Goal: Information Seeking & Learning: Find specific fact

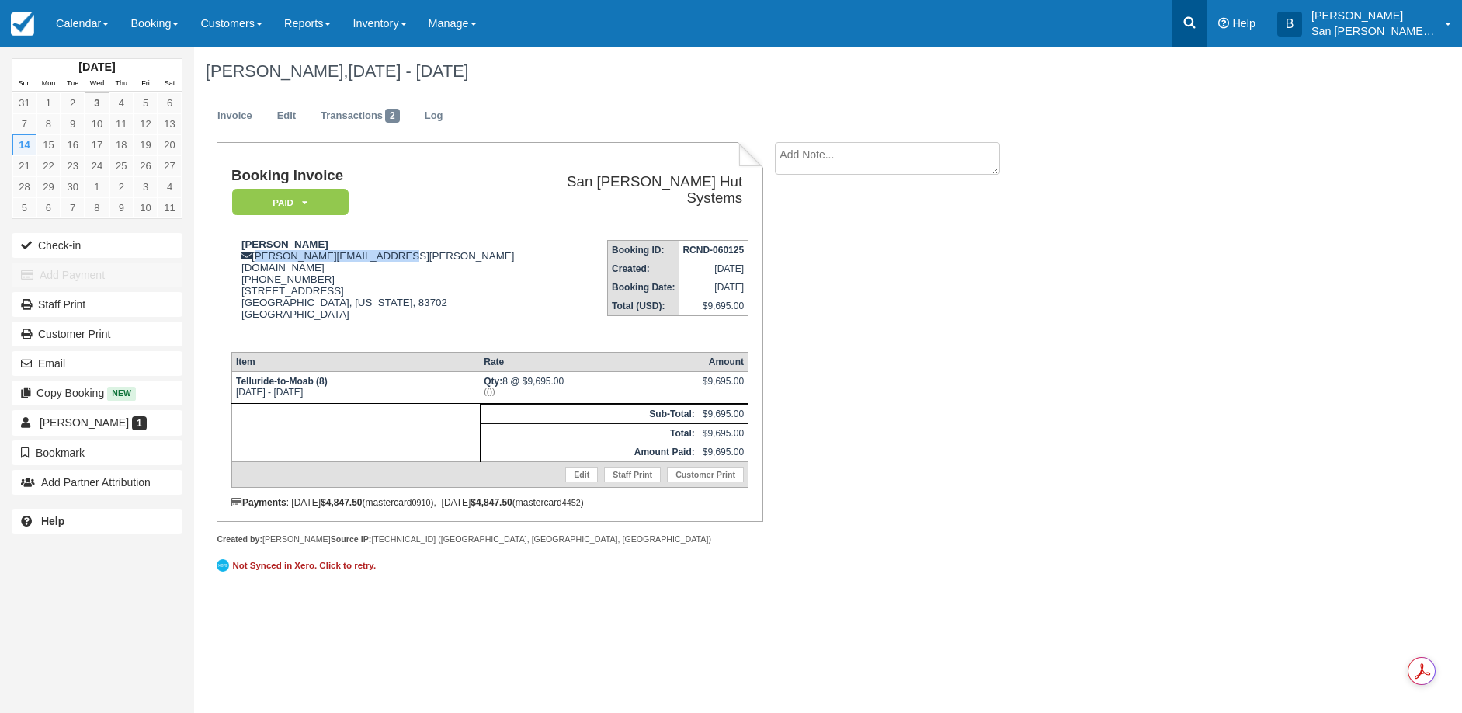
click at [1207, 35] on link at bounding box center [1190, 23] width 36 height 47
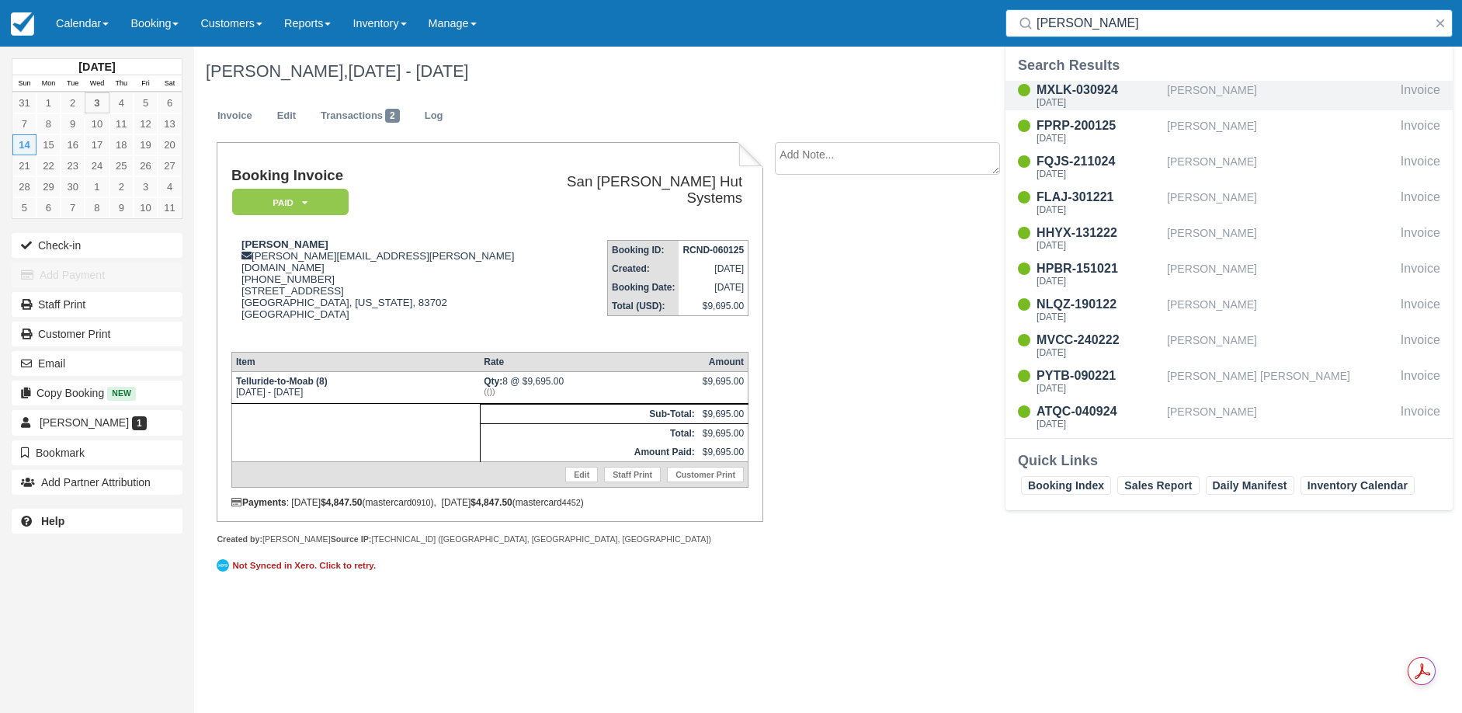
type input "wells"
click at [1096, 96] on div "MXLK-030924" at bounding box center [1099, 90] width 124 height 19
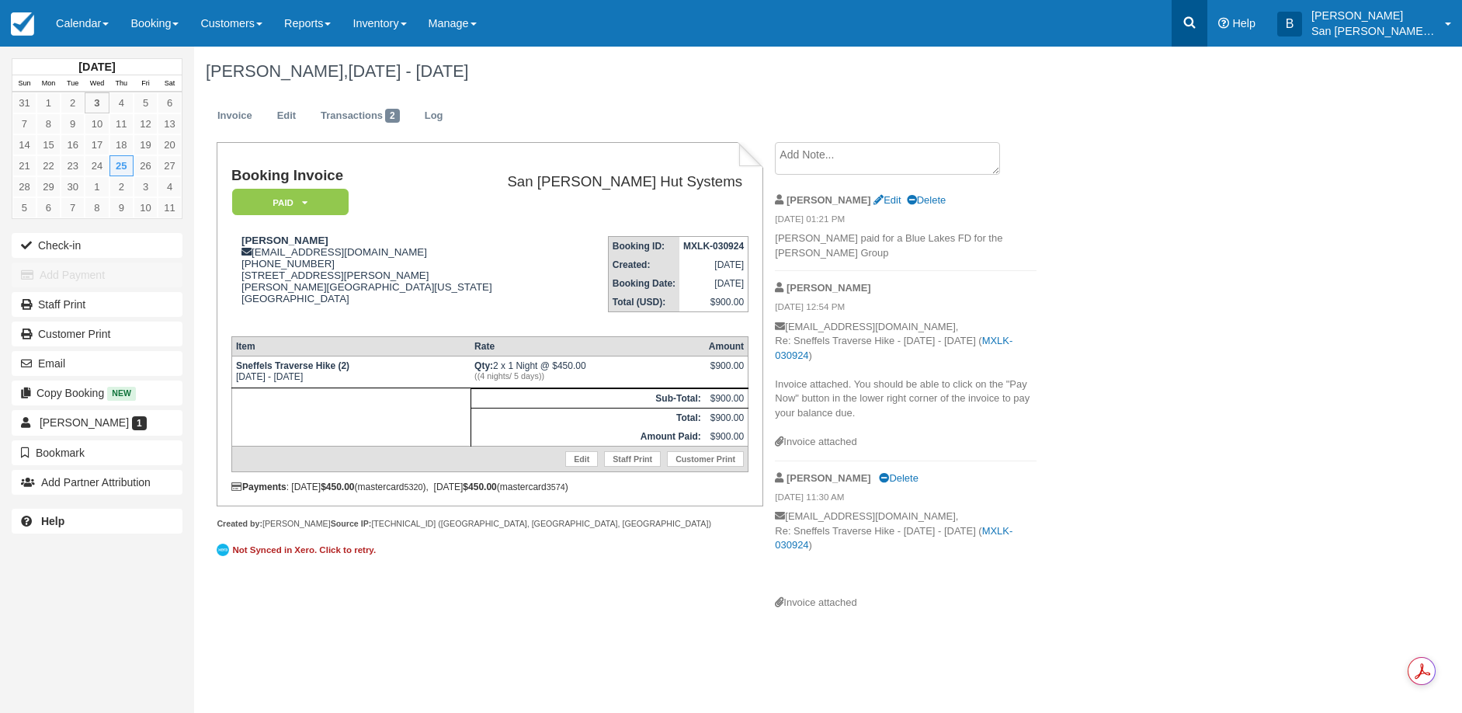
click at [1207, 28] on link at bounding box center [1190, 23] width 36 height 47
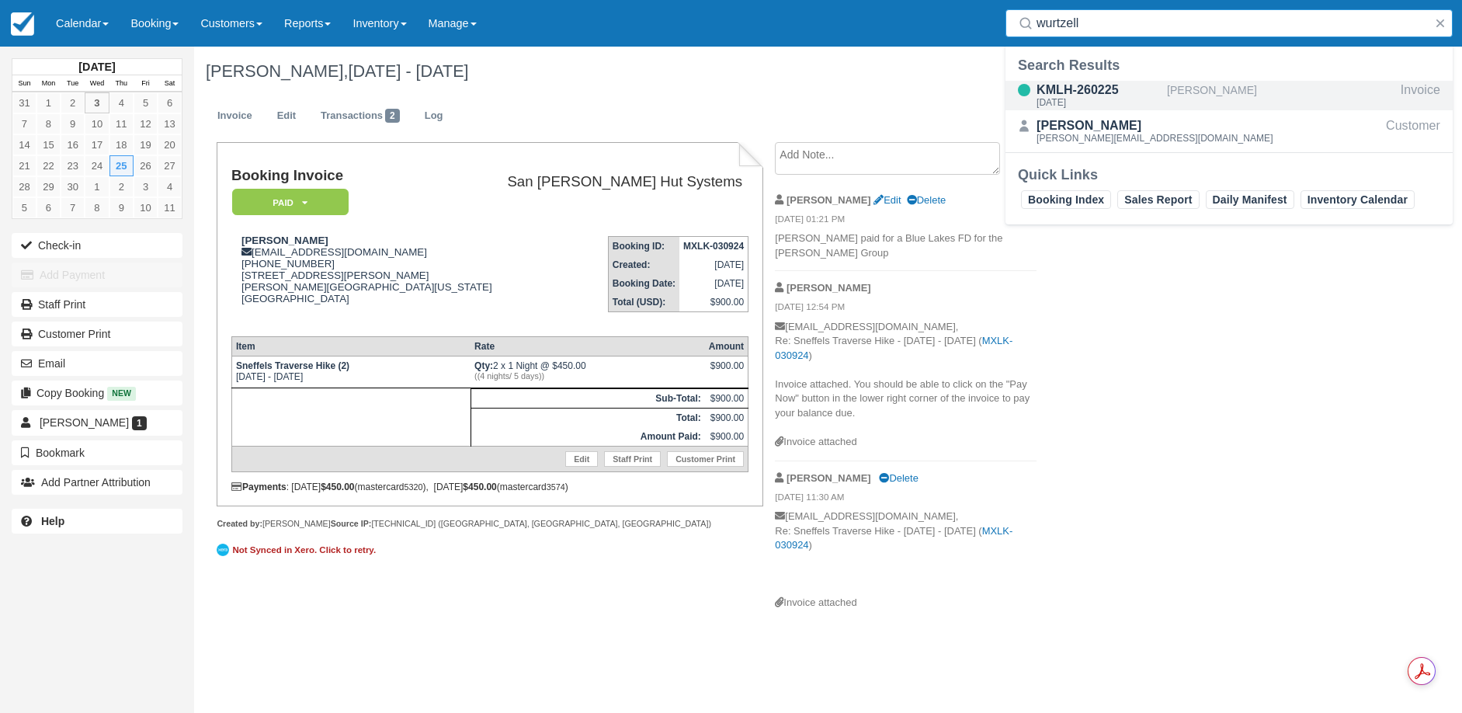
type input "wurtzell"
click at [1096, 98] on div "[DATE]" at bounding box center [1099, 102] width 124 height 9
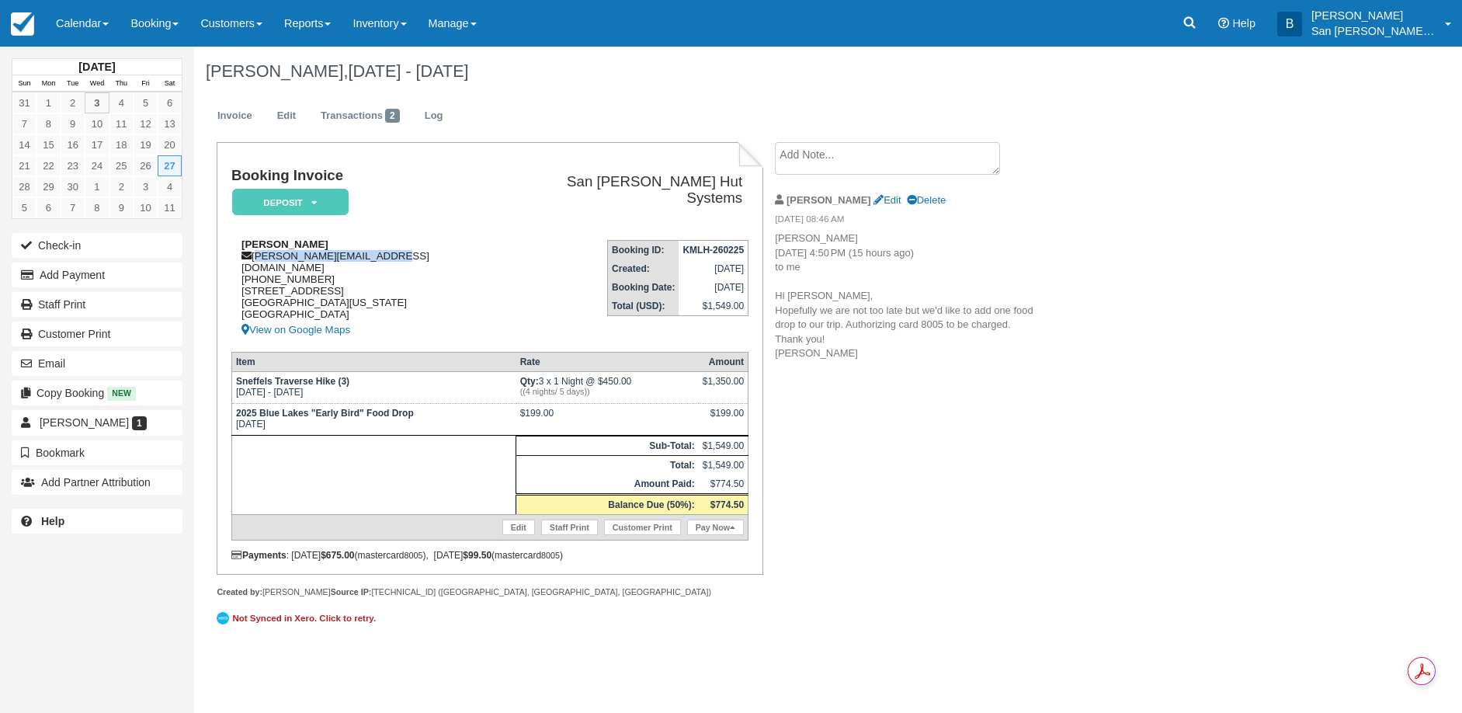
drag, startPoint x: 255, startPoint y: 252, endPoint x: 381, endPoint y: 252, distance: 126.6
click at [385, 253] on div "Katie Wurtzell katie.wurtzell@gmail.com 1 (201) 207-8947 3627 32nd St APT 2 San…" at bounding box center [368, 288] width 274 height 101
copy div "katie.wurtzell@gmail.com"
click at [1197, 24] on icon at bounding box center [1190, 23] width 16 height 16
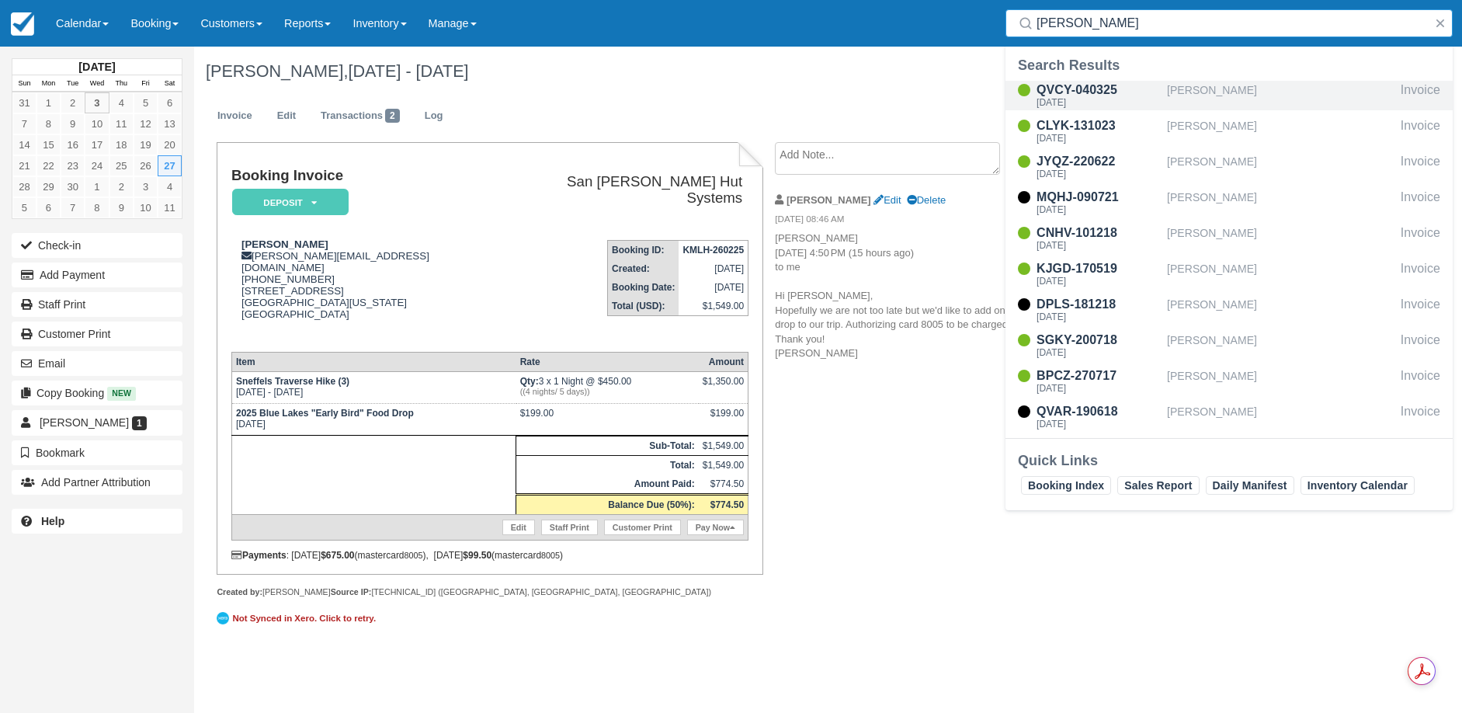
type input "cindy"
click at [1087, 94] on div "QVCY-040325" at bounding box center [1099, 90] width 124 height 19
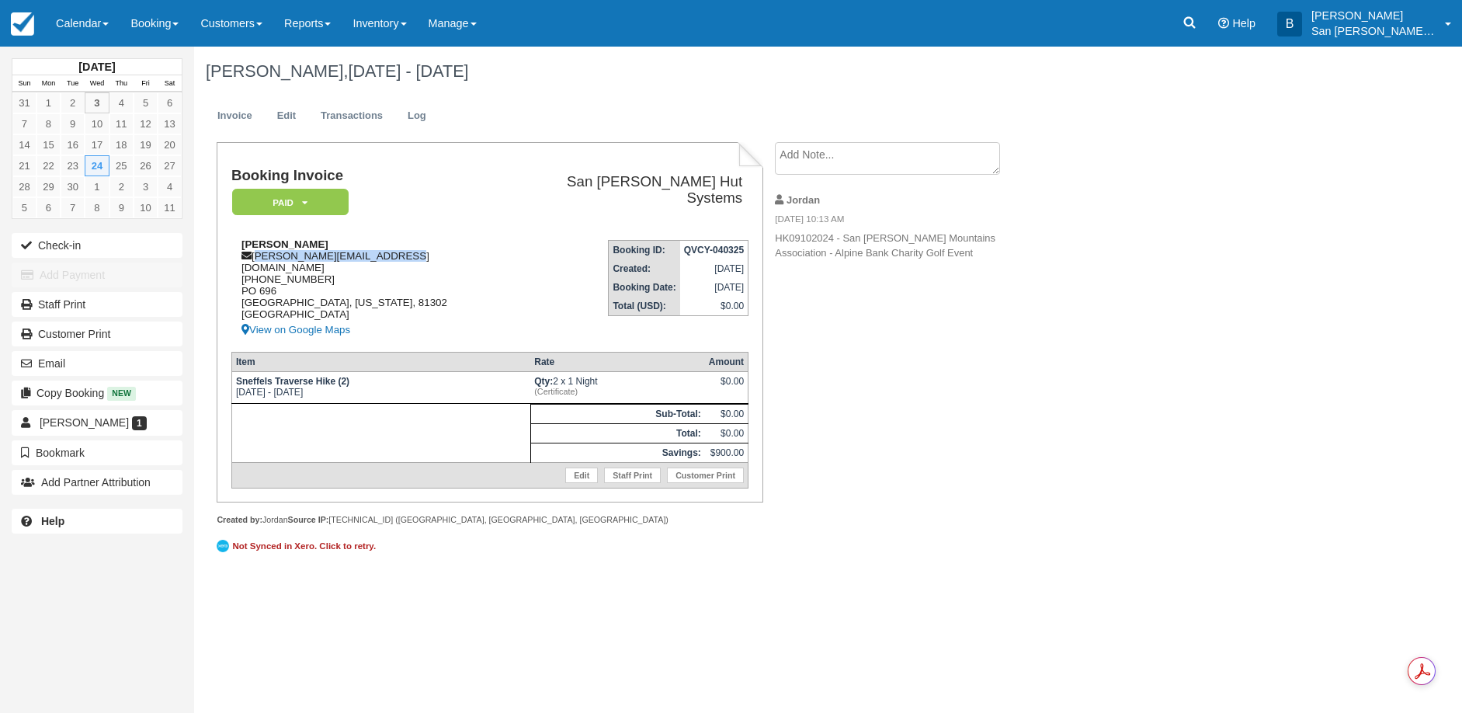
drag, startPoint x: 257, startPoint y: 252, endPoint x: 391, endPoint y: 255, distance: 133.6
click at [391, 255] on div "[PERSON_NAME] [PERSON_NAME][EMAIL_ADDRESS][DOMAIN_NAME] [PHONE_NUMBER] [GEOGRAP…" at bounding box center [368, 288] width 274 height 101
copy div "[PERSON_NAME][EMAIL_ADDRESS][DOMAIN_NAME]"
click at [959, 562] on div "[DATE] Sun Mon Tue Wed Thu Fri Sat 31 1 2 3 4 5 6 7 8 9 10 11 12 13 14 15 16 17…" at bounding box center [731, 380] width 1462 height 666
click at [1207, 23] on link at bounding box center [1190, 23] width 36 height 47
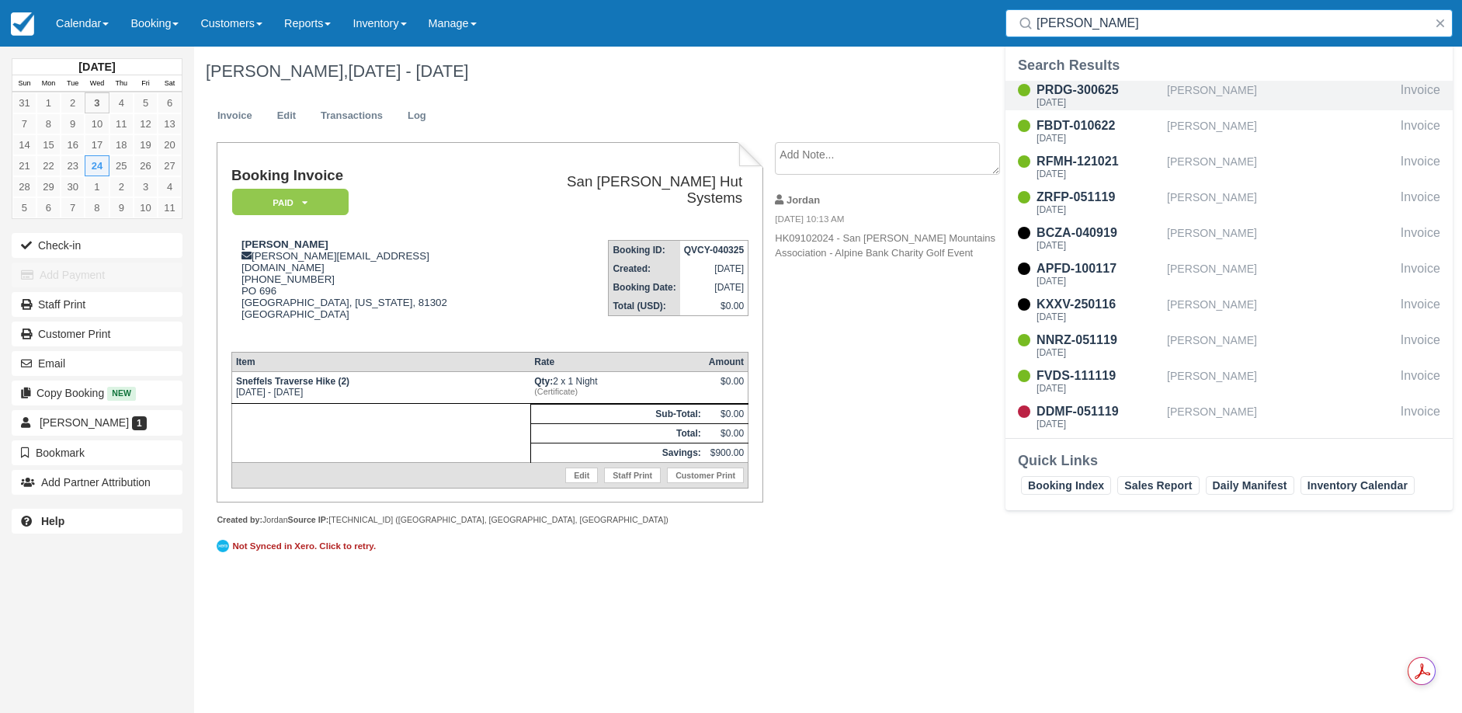
type input "hernan"
click at [1059, 95] on div "PRDG-300625" at bounding box center [1099, 90] width 124 height 19
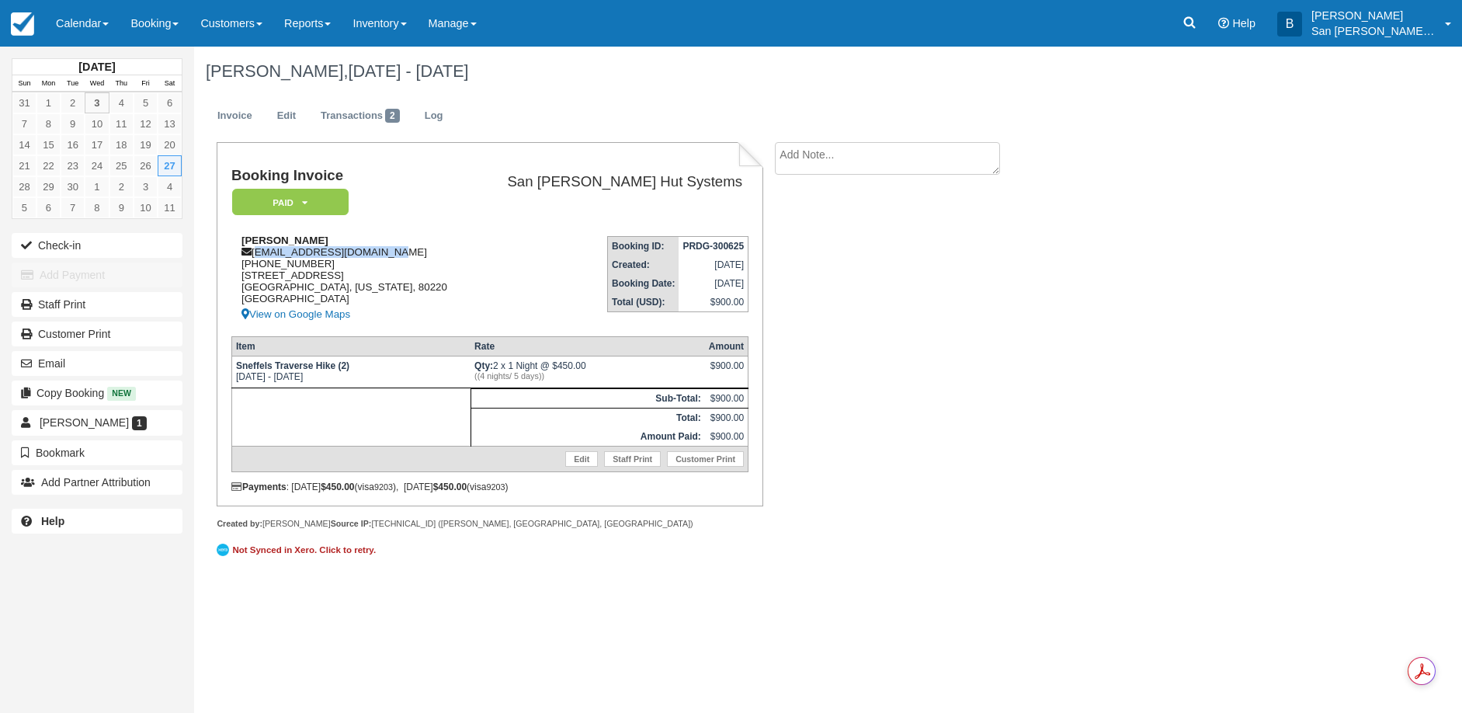
drag, startPoint x: 255, startPoint y: 257, endPoint x: 380, endPoint y: 257, distance: 125.8
click at [381, 257] on div "Jeffrey Hernandez jefflikesclass@yahoo.com 1 (720) 645-6128 921 Pontiac St Denv…" at bounding box center [351, 278] width 241 height 89
copy div "jefflikesclass@yahoo.com"
click at [1196, 19] on icon at bounding box center [1190, 23] width 12 height 12
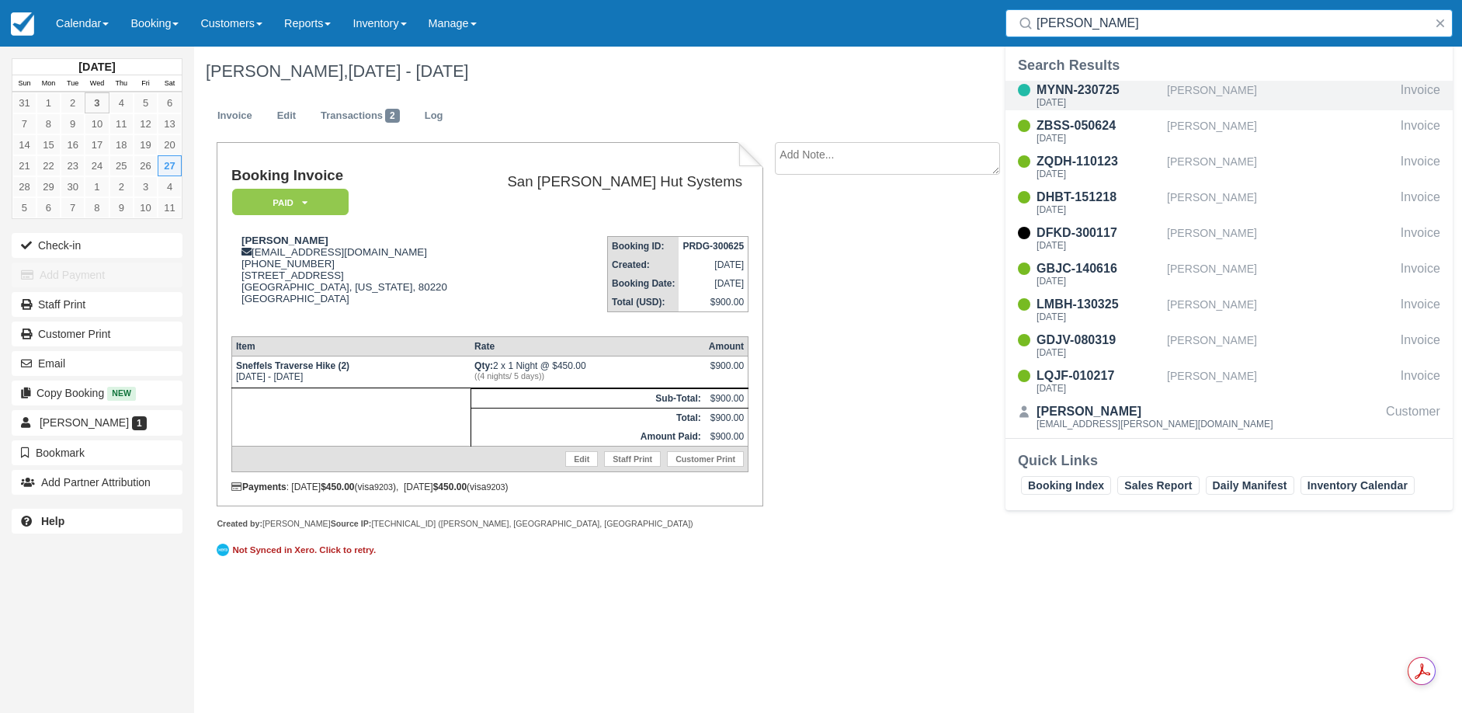
type input "patterson"
click at [1094, 93] on div "MYNN-230725" at bounding box center [1099, 90] width 124 height 19
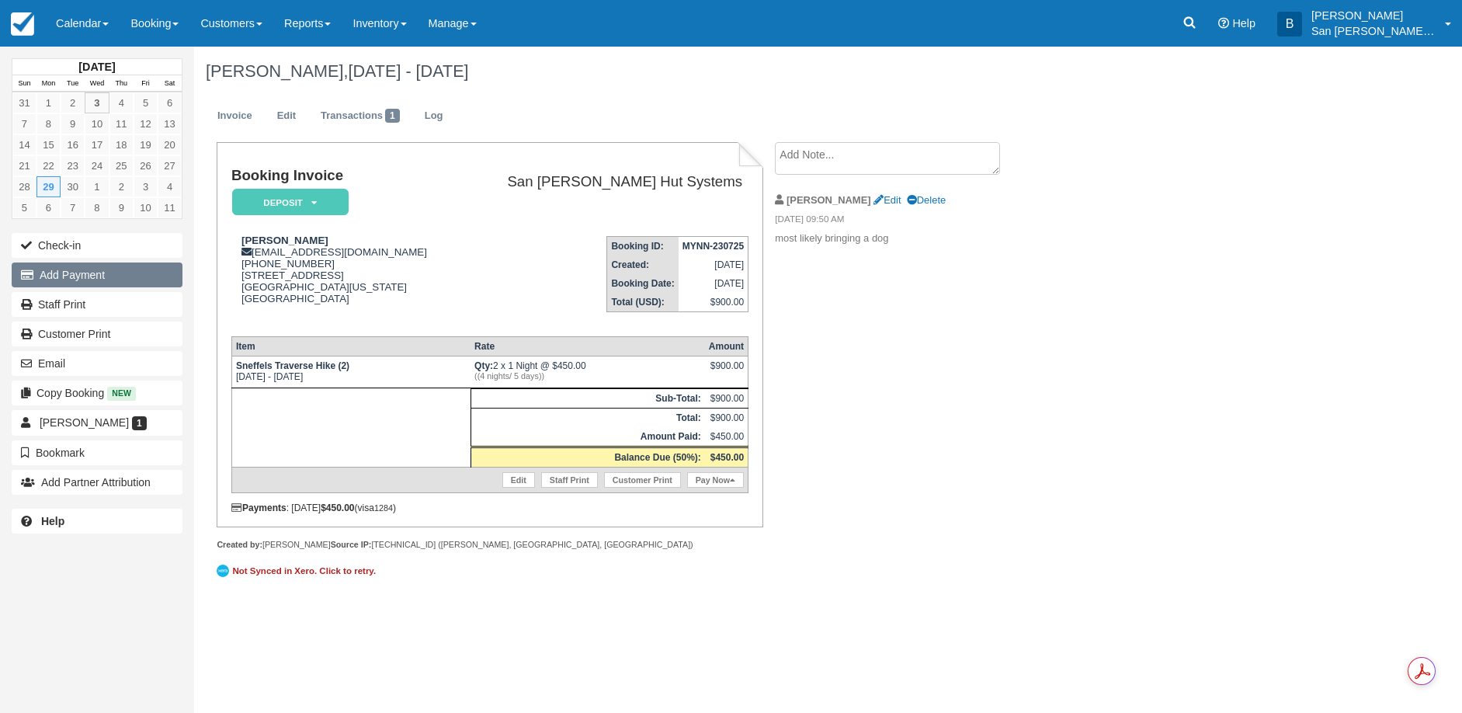
click at [76, 274] on button "Add Payment" at bounding box center [97, 274] width 171 height 25
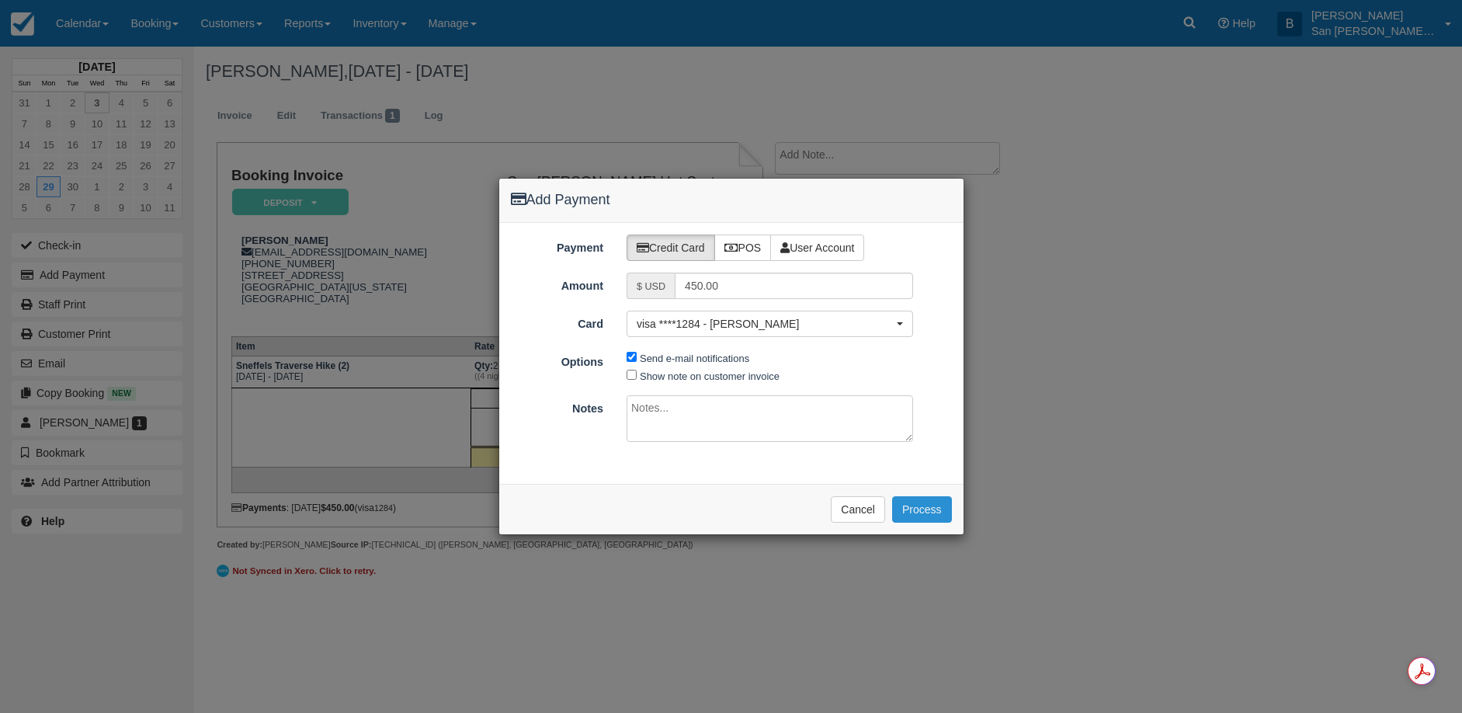
click at [919, 510] on button "Process" at bounding box center [922, 509] width 60 height 26
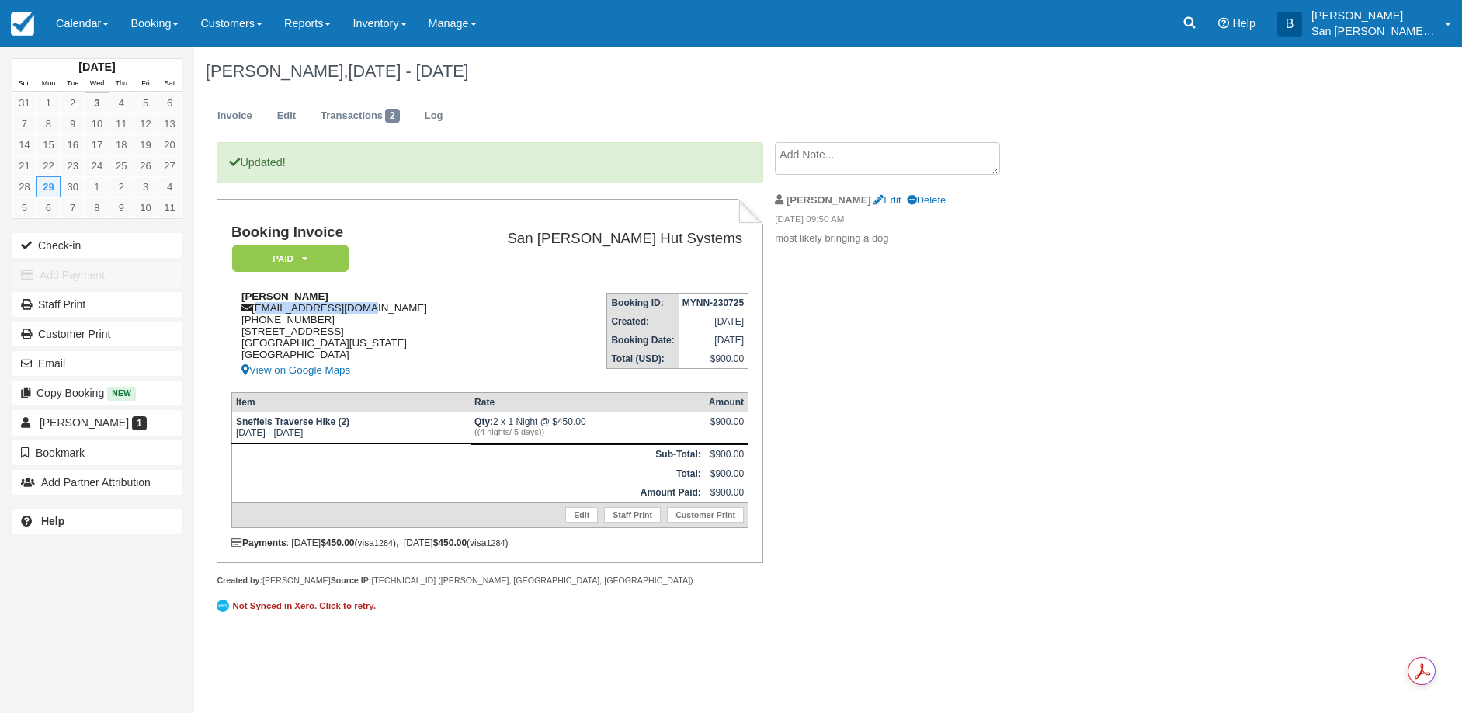
drag, startPoint x: 257, startPoint y: 310, endPoint x: 391, endPoint y: 310, distance: 133.6
click at [391, 310] on div "[PERSON_NAME] [EMAIL_ADDRESS][DOMAIN_NAME] [PHONE_NUMBER] [STREET_ADDRESS][US_S…" at bounding box center [345, 334] width 228 height 89
copy div "[EMAIL_ADDRESS][DOMAIN_NAME]"
click at [1207, 16] on link at bounding box center [1190, 23] width 36 height 47
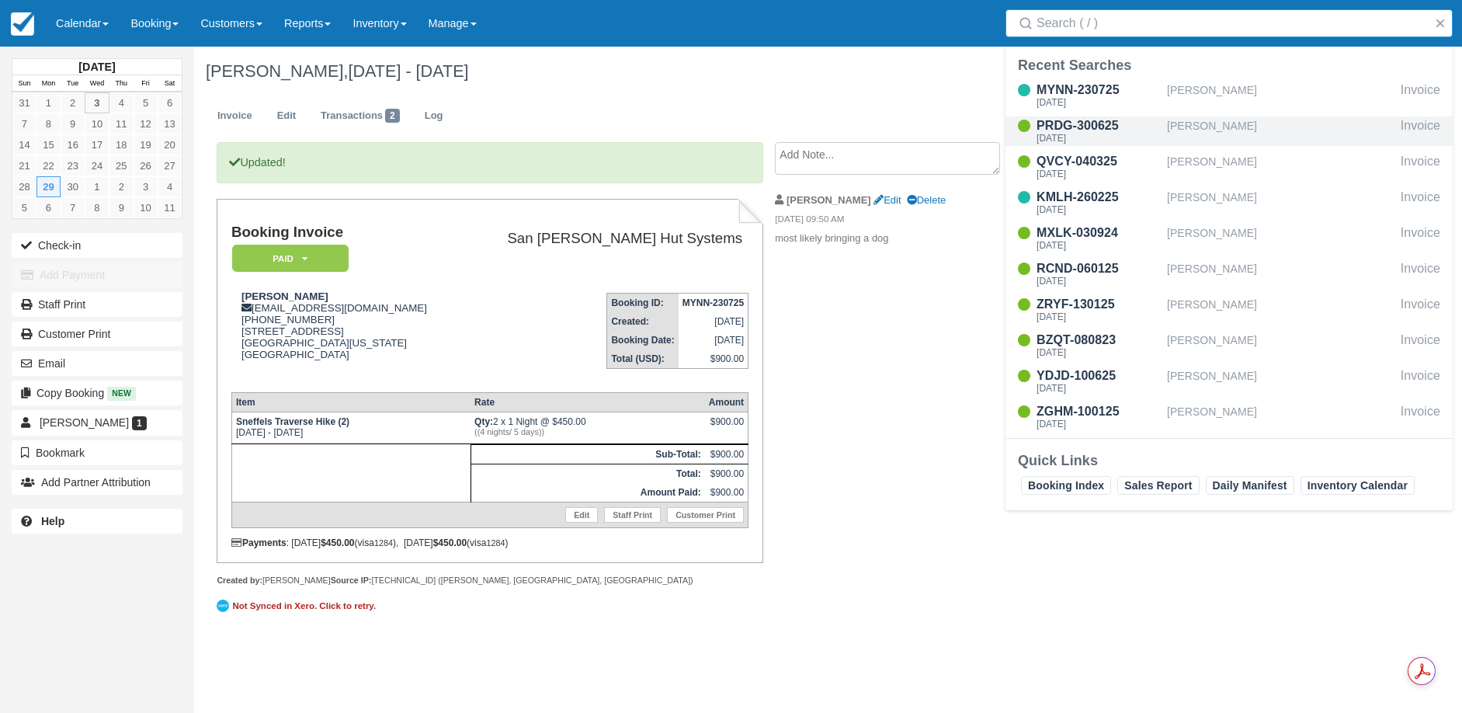
click at [1085, 123] on div "PRDG-300625" at bounding box center [1099, 125] width 124 height 19
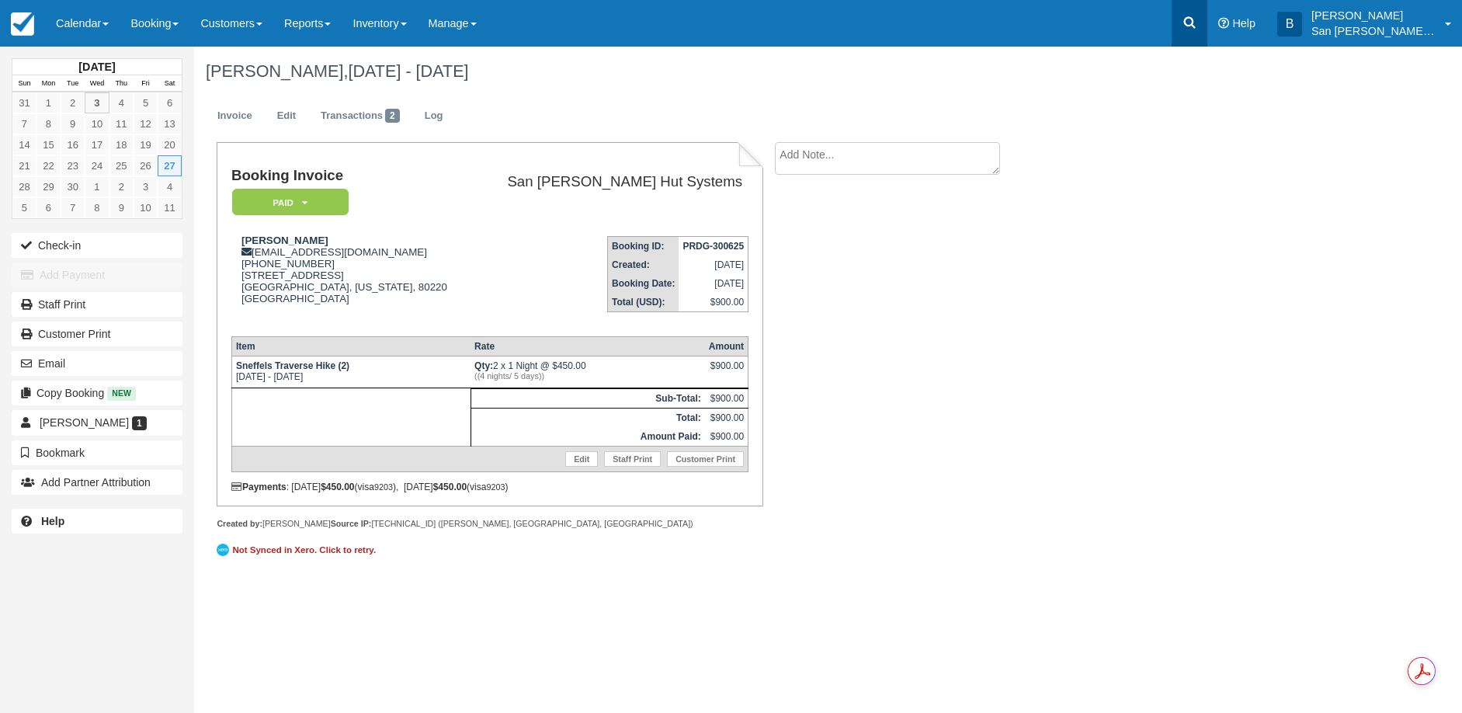
click at [1207, 27] on link at bounding box center [1190, 23] width 36 height 47
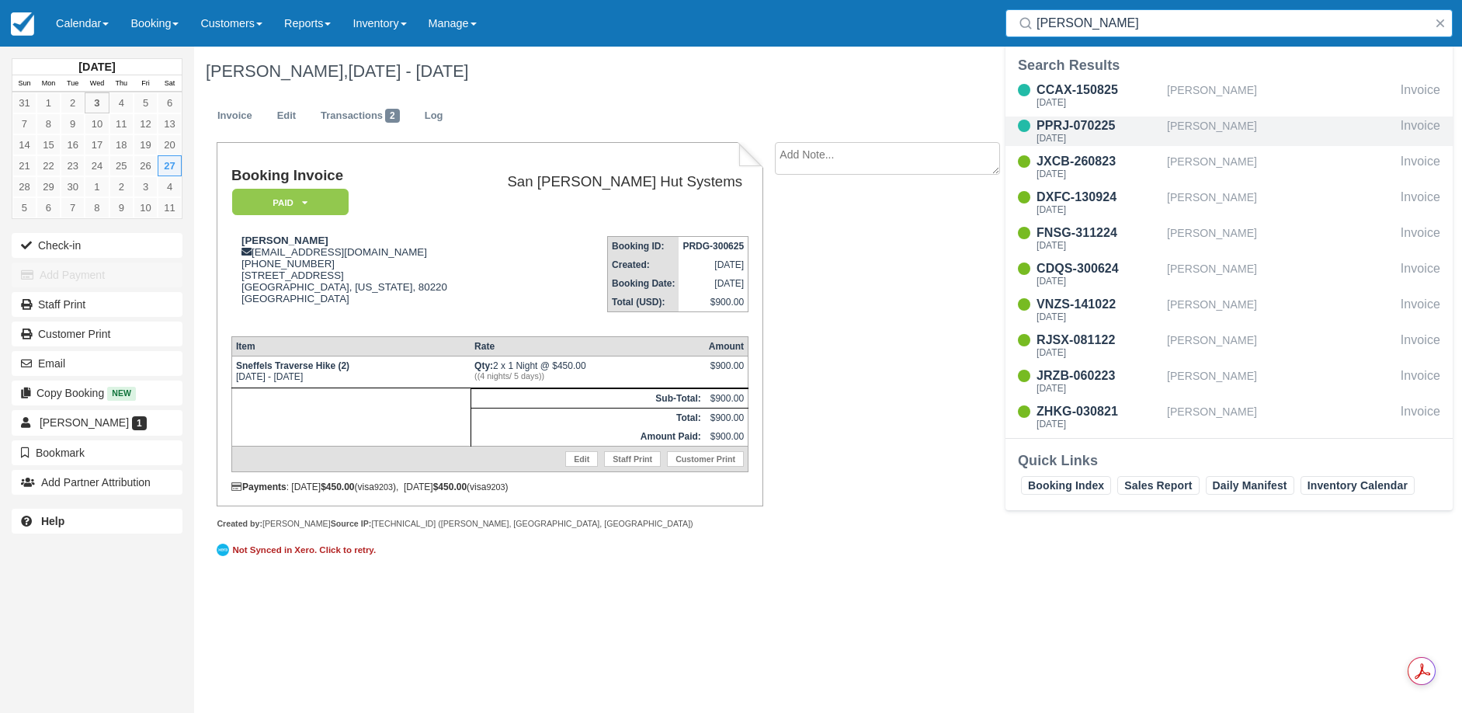
type input "[PERSON_NAME]"
click at [1102, 131] on div "PPRJ-070225" at bounding box center [1099, 125] width 124 height 19
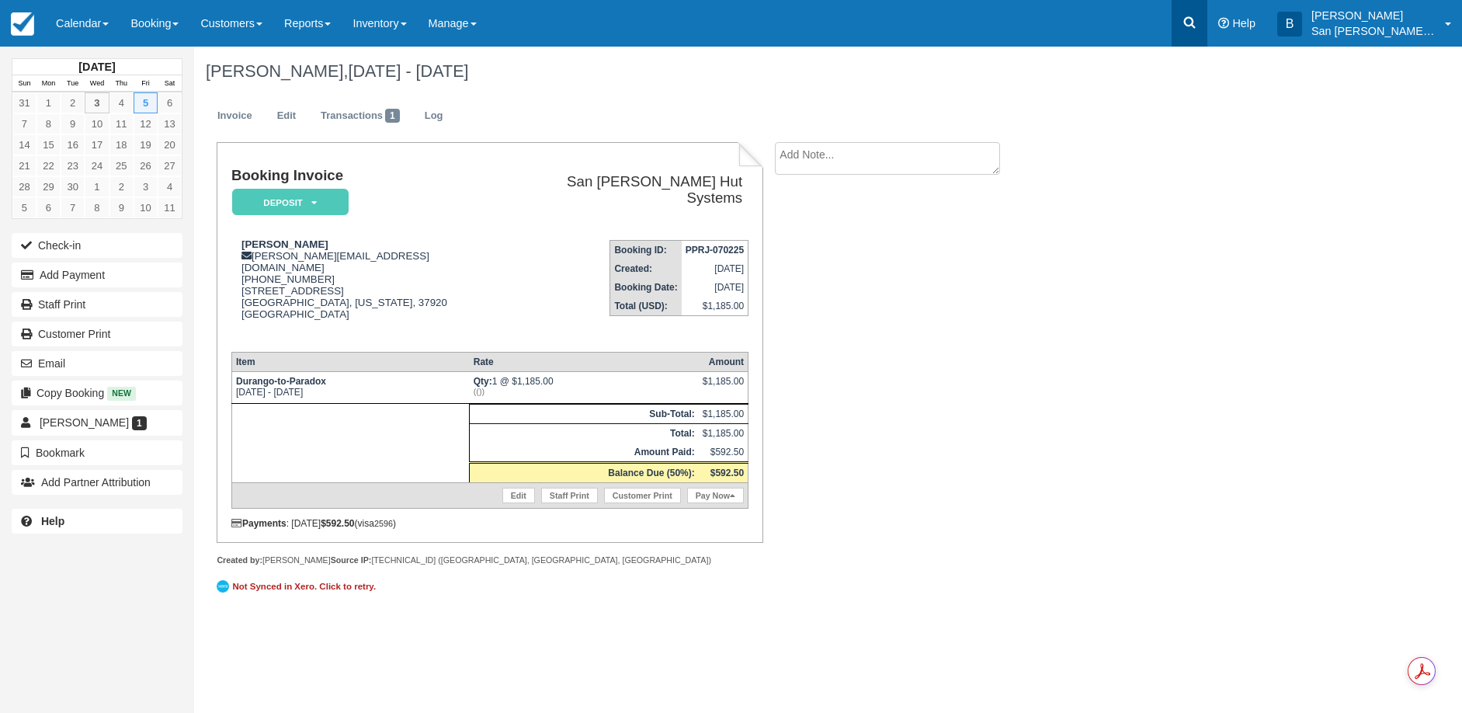
click at [1193, 18] on icon at bounding box center [1190, 23] width 16 height 16
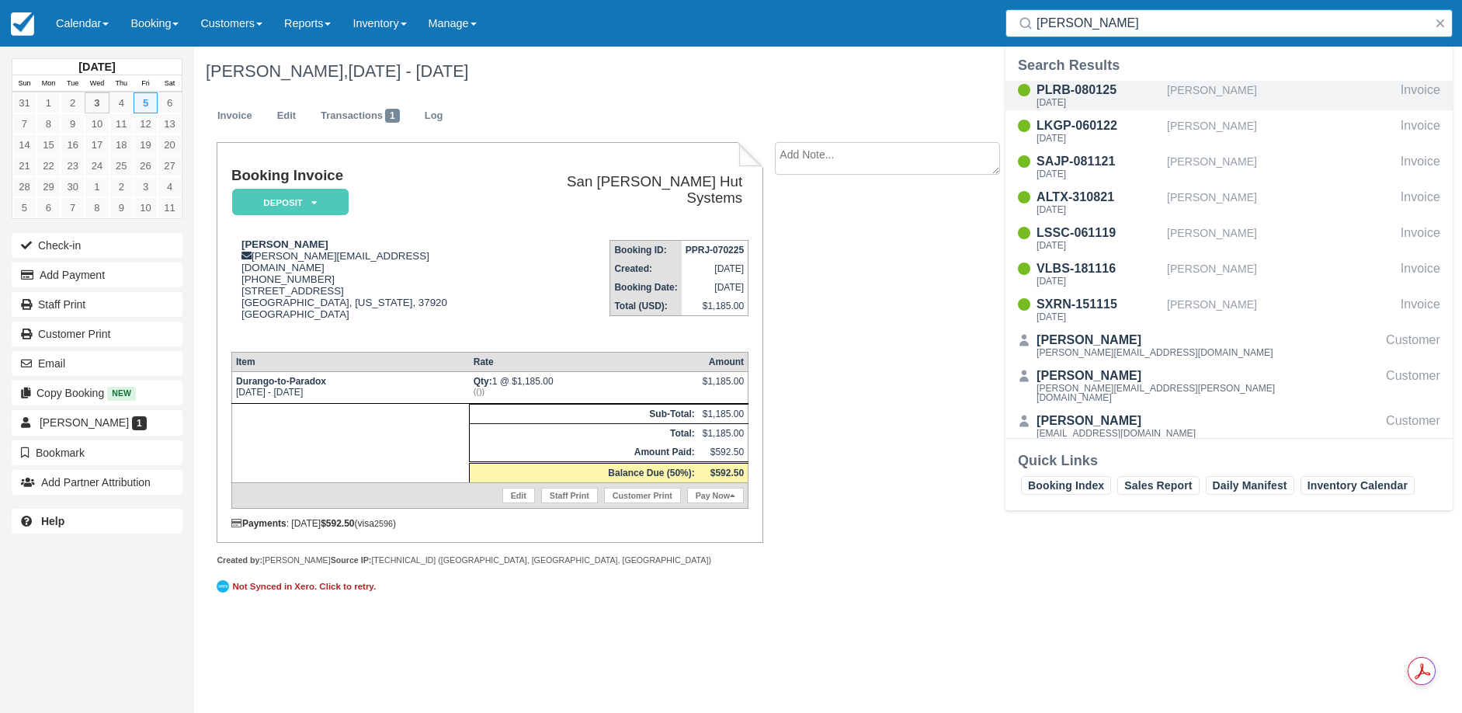
type input "bush"
click at [1065, 94] on div "PLRB-080125" at bounding box center [1099, 90] width 124 height 19
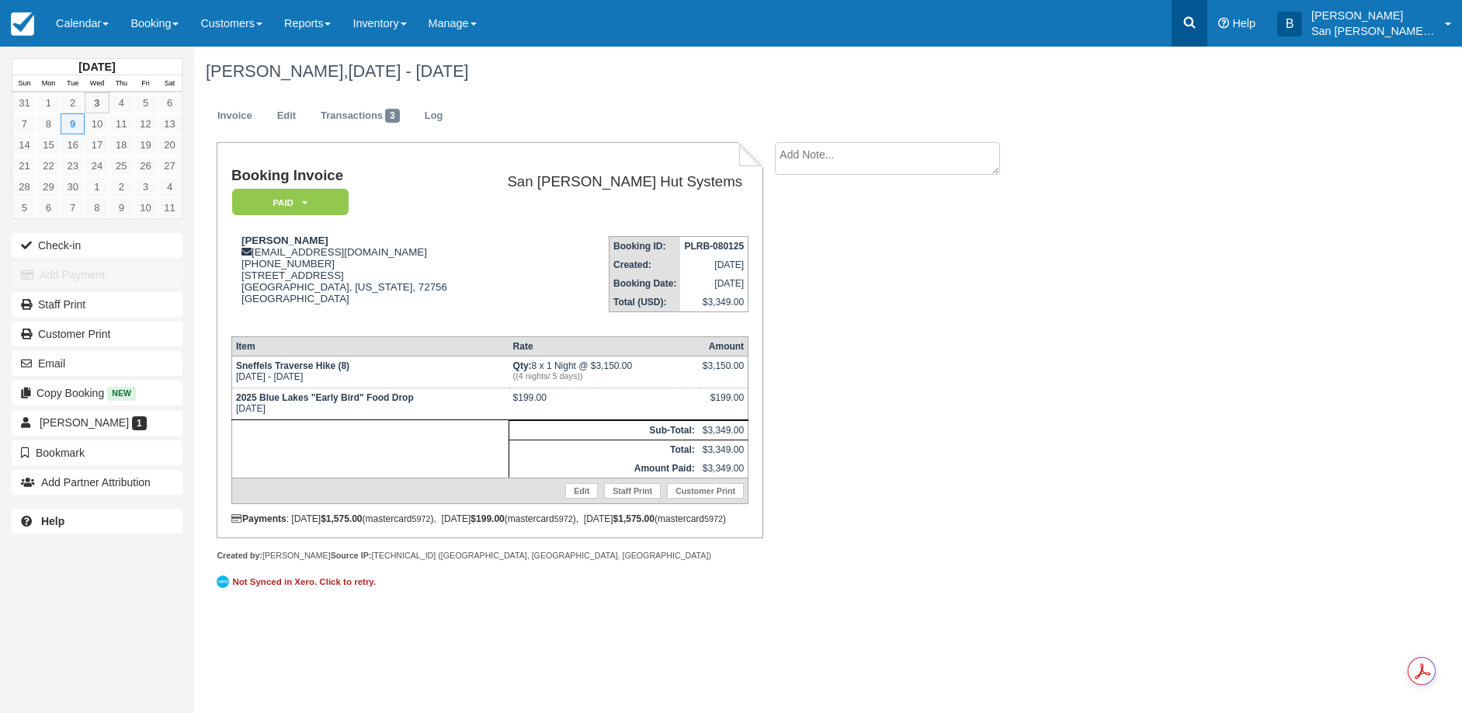
click at [1197, 19] on icon at bounding box center [1190, 23] width 16 height 16
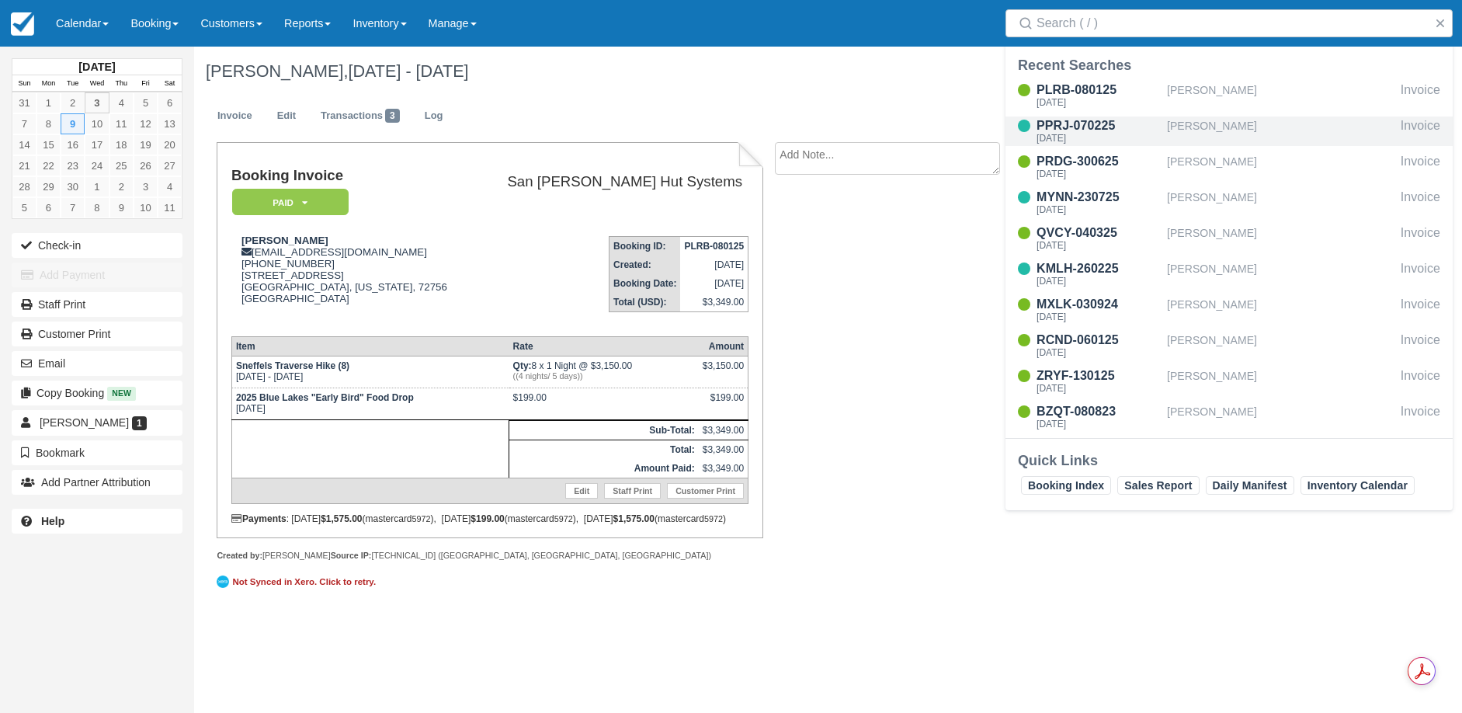
click at [1068, 130] on div "PPRJ-070225" at bounding box center [1099, 125] width 124 height 19
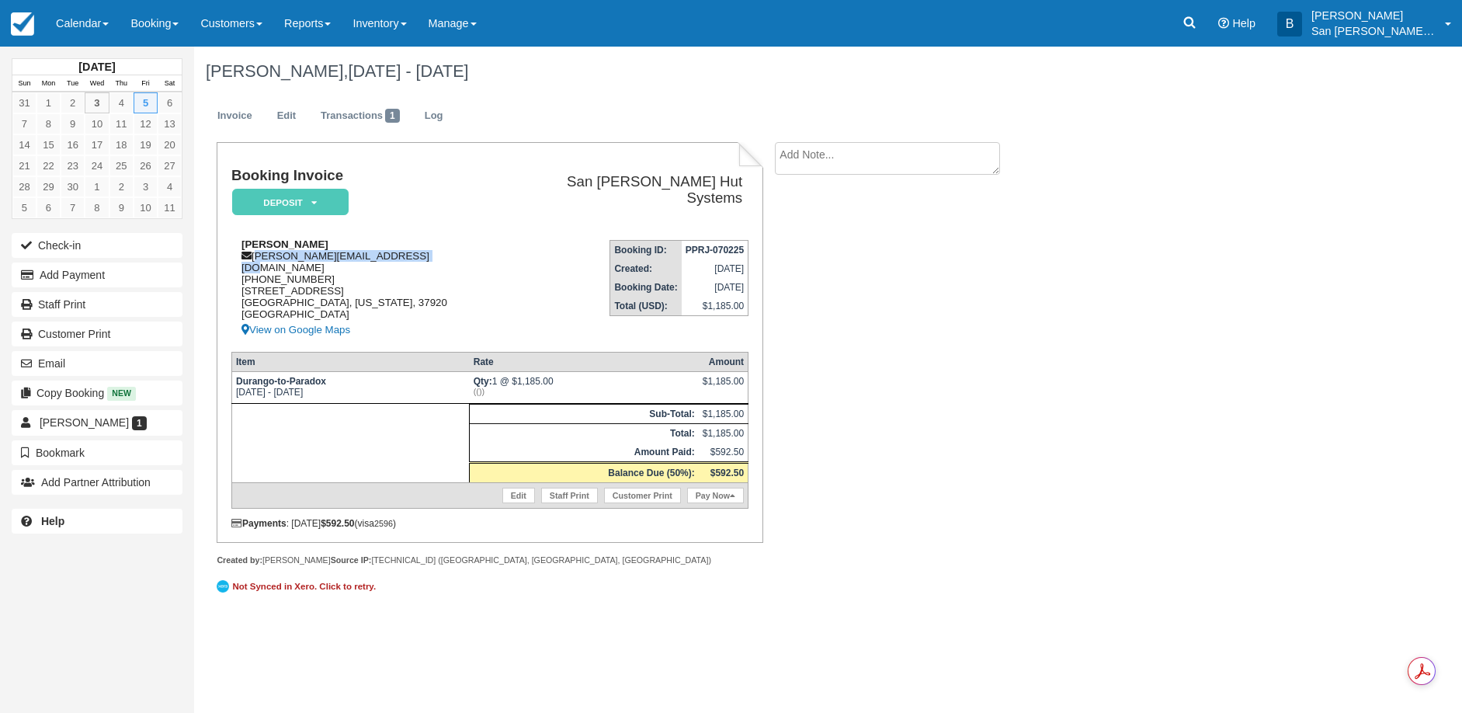
drag, startPoint x: 255, startPoint y: 253, endPoint x: 404, endPoint y: 252, distance: 149.1
click at [415, 252] on div "Nathaniel Johnson johnson.nathaniel280@gmail.com 1 (865) 765-3101 4718 Seviervi…" at bounding box center [368, 288] width 274 height 101
copy div "johnson.nathaniel280@gmail.com"
click at [1205, 11] on link at bounding box center [1190, 23] width 36 height 47
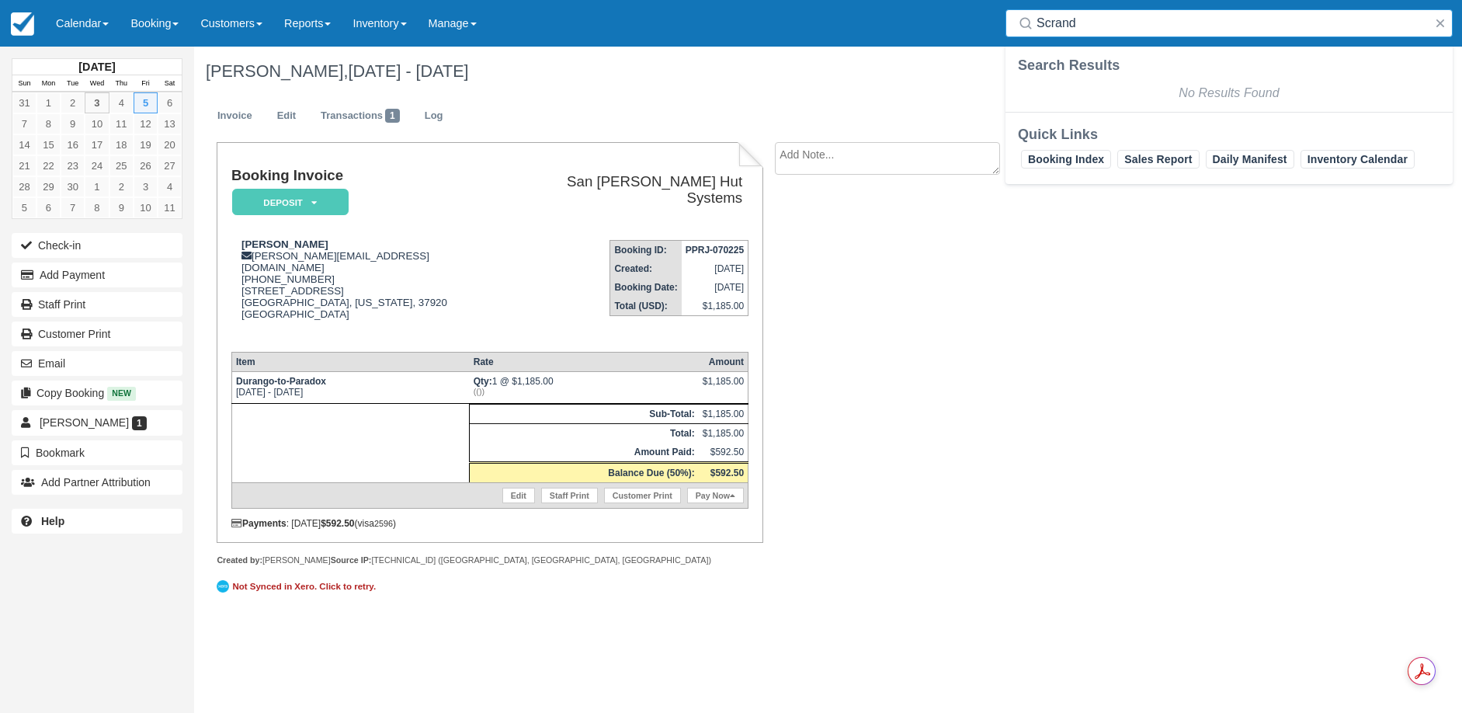
drag, startPoint x: 1051, startPoint y: 20, endPoint x: 1078, endPoint y: 34, distance: 29.9
click at [1051, 20] on input "Scrand" at bounding box center [1232, 23] width 391 height 28
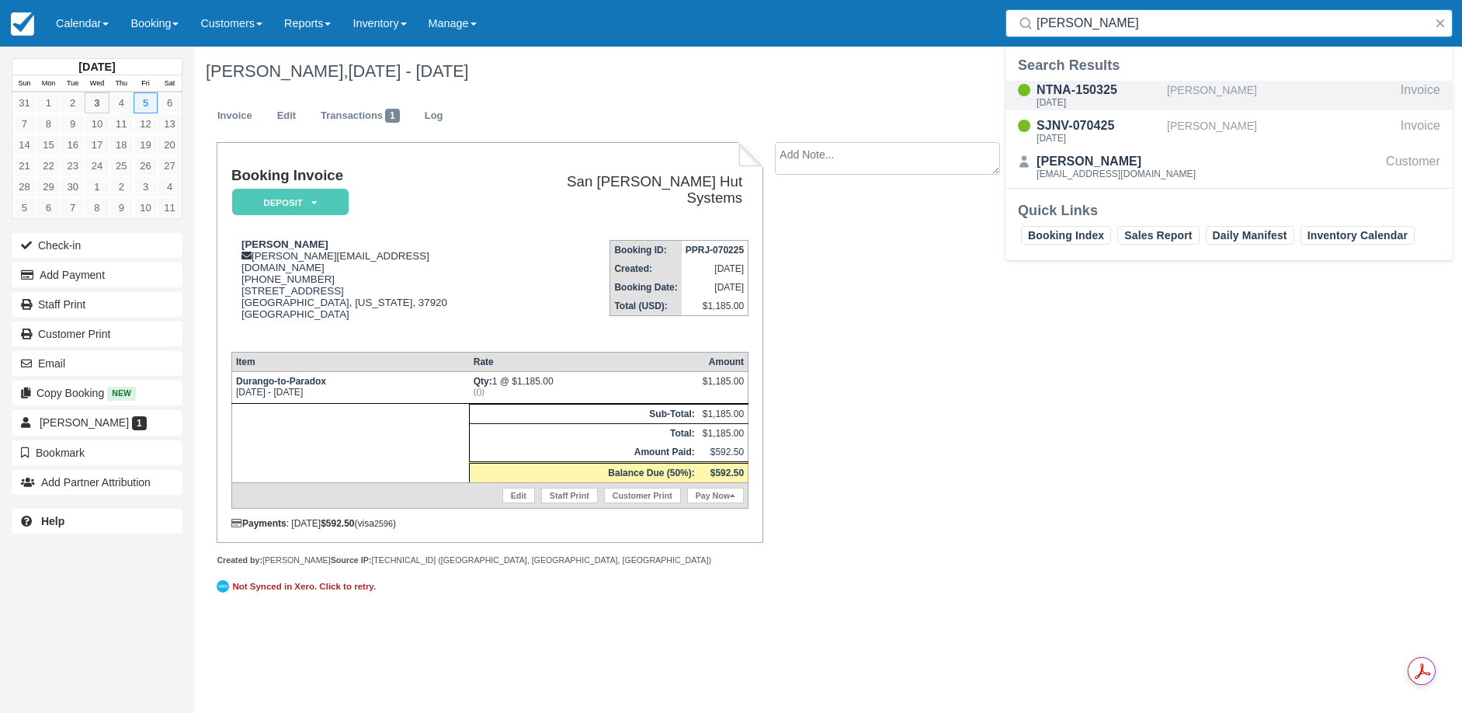
type input "Schrand"
click at [1092, 85] on div "NTNA-150325" at bounding box center [1099, 90] width 124 height 19
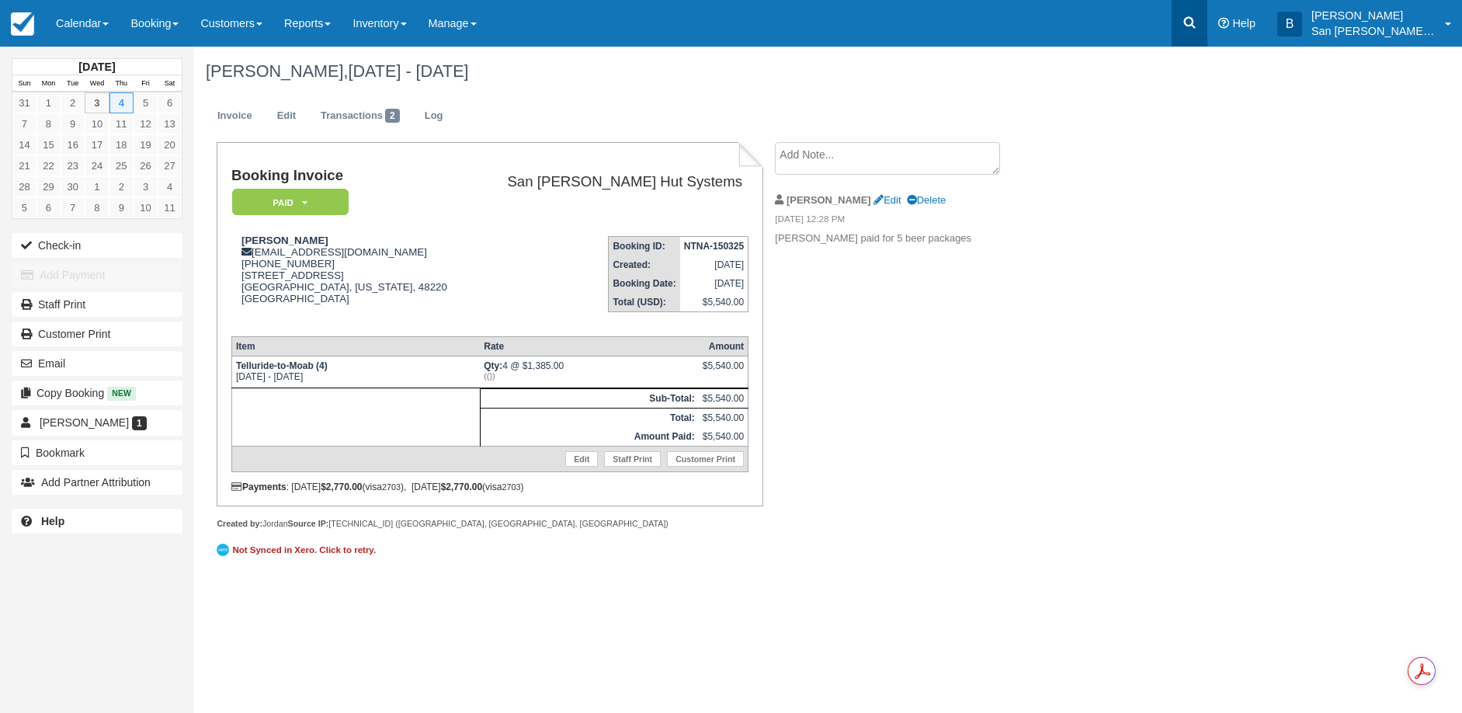
click at [1197, 22] on icon at bounding box center [1190, 23] width 16 height 16
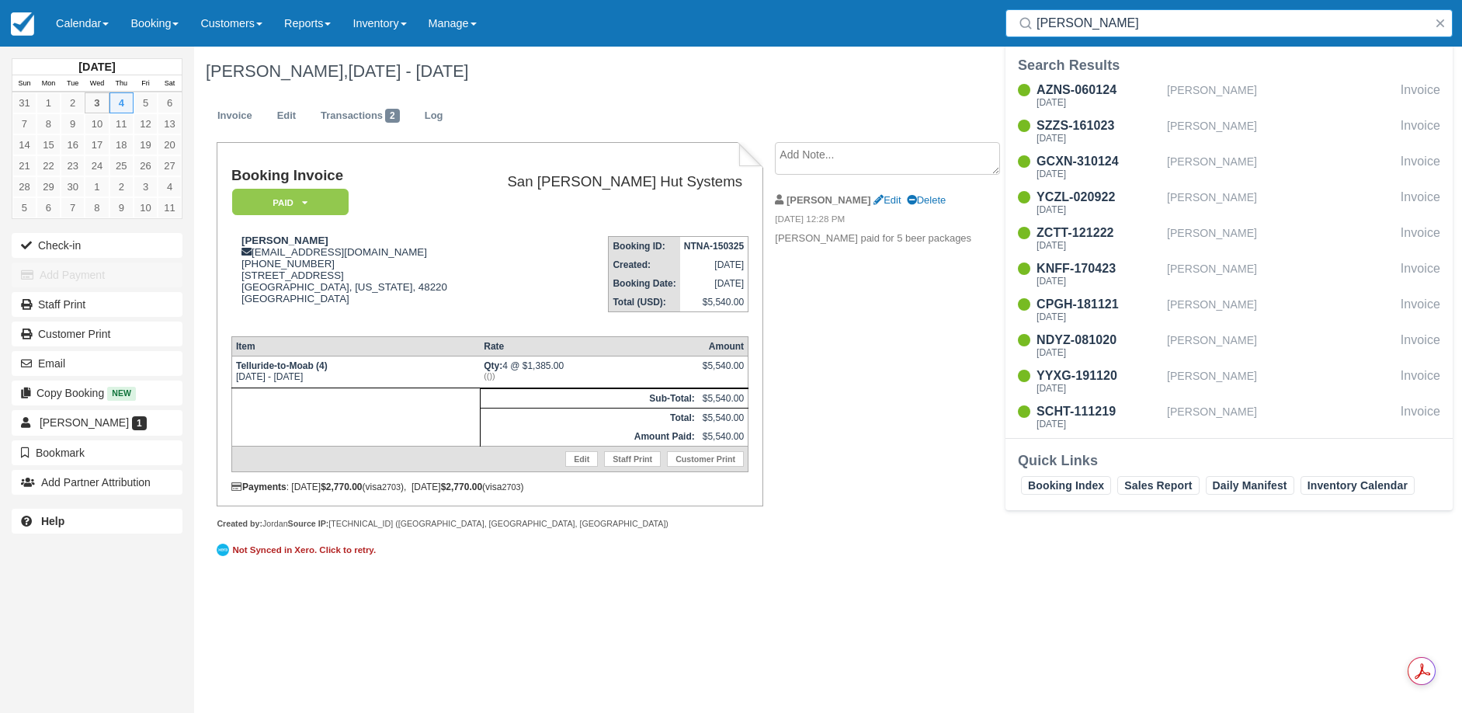
type input "[PERSON_NAME]"
drag, startPoint x: 1124, startPoint y: 15, endPoint x: 964, endPoint y: 17, distance: 160.0
click at [964, 17] on div "Menu Calendar Customer Inventory Month Week Day Booking Daily Manifest Daily Li…" at bounding box center [731, 23] width 1462 height 47
click at [1069, 134] on div "[DATE]" at bounding box center [1099, 138] width 124 height 9
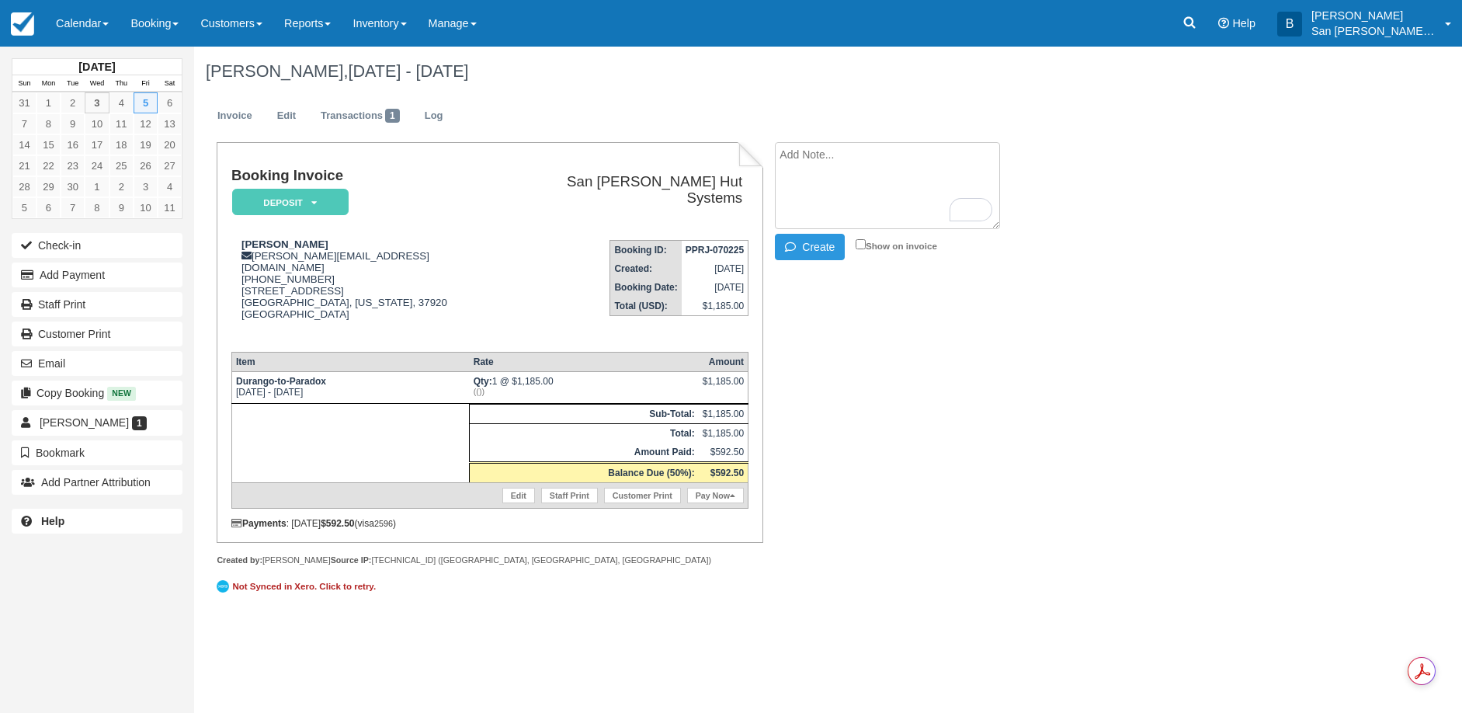
paste textarea "[GEOGRAPHIC_DATA][PERSON_NAME][PERSON_NAME], [GEOGRAPHIC_DATA] <[EMAIL_ADDRESS]…"
type textarea "San Juan Huts Ridgway, CO <info@sanjuanhuts.com> Attachments 12:48 PM (7 minute…"
click at [823, 248] on button "Create" at bounding box center [810, 247] width 70 height 26
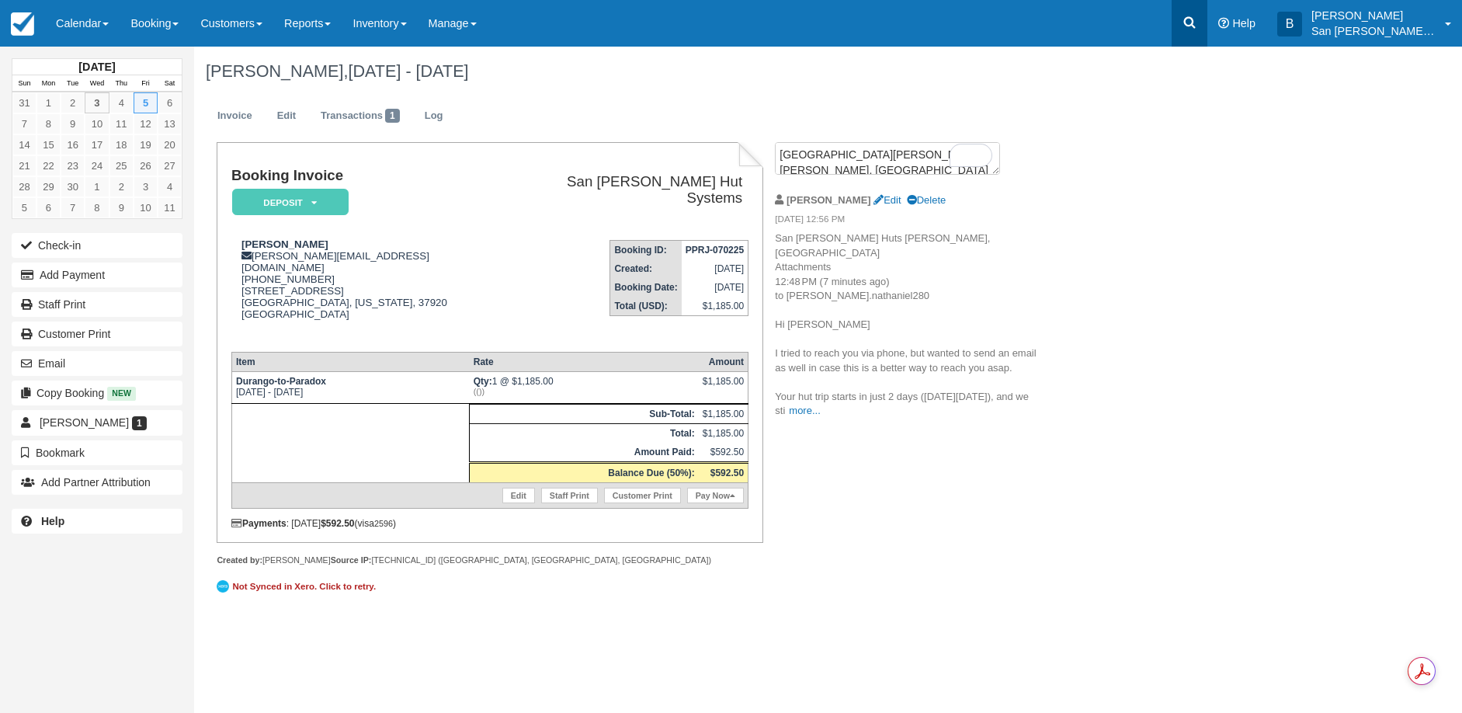
click at [1196, 23] on icon at bounding box center [1190, 23] width 12 height 12
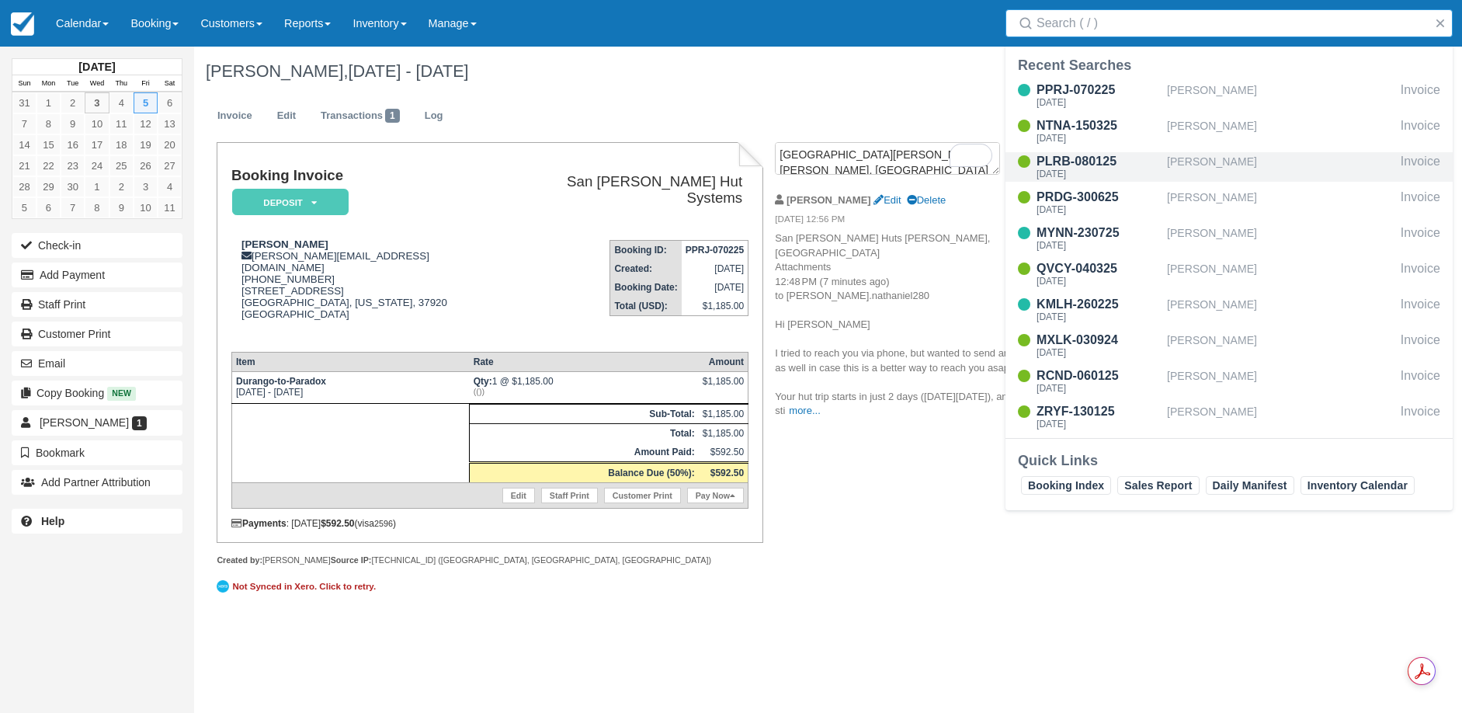
click at [1197, 159] on div "[PERSON_NAME]" at bounding box center [1281, 167] width 228 height 30
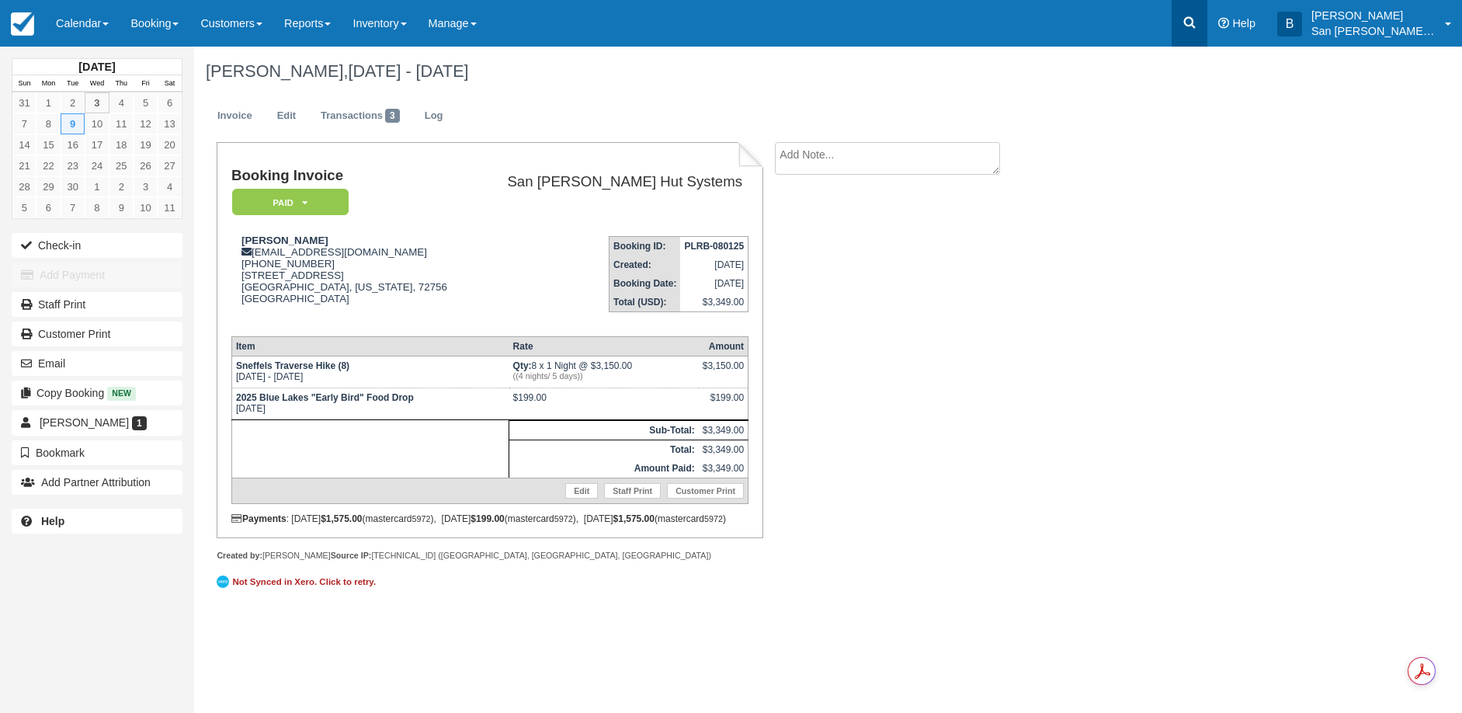
click at [1197, 18] on icon at bounding box center [1190, 23] width 16 height 16
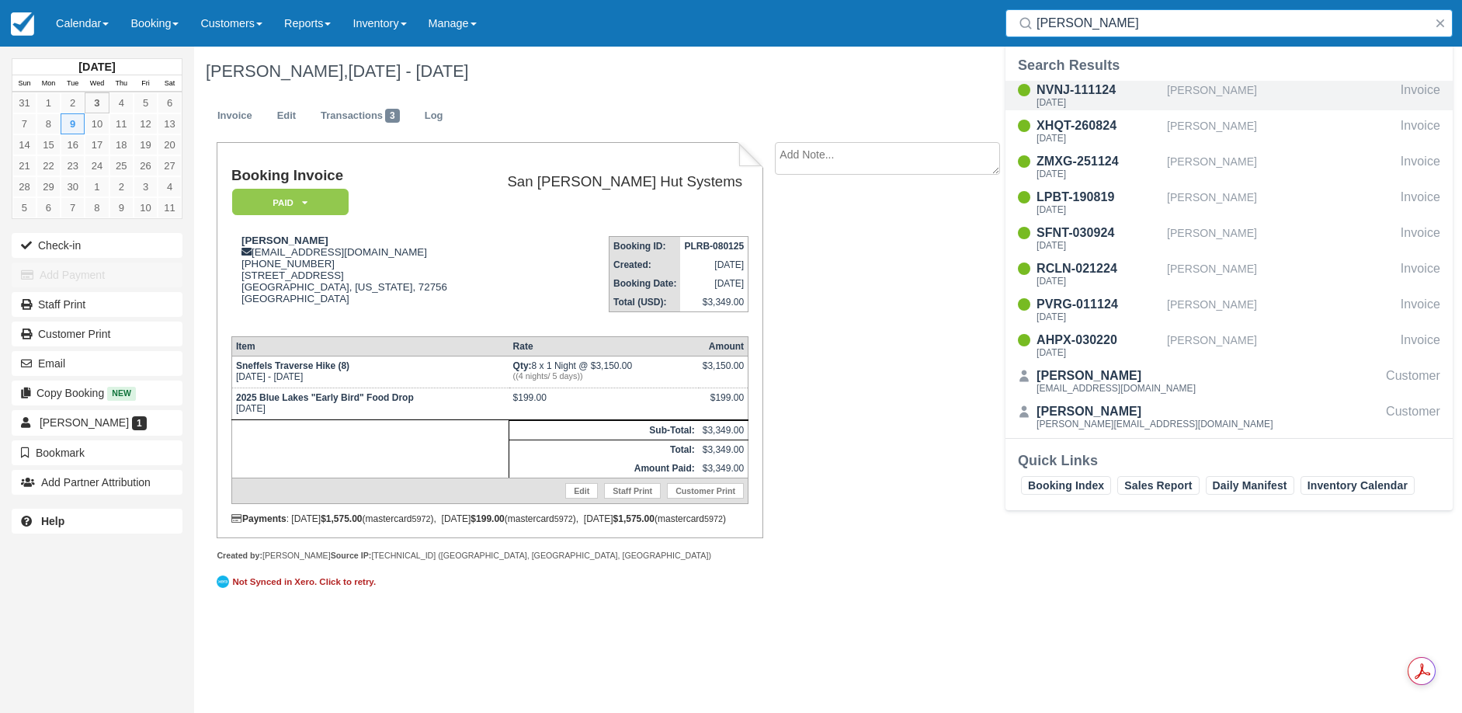
type input "kopf"
click at [1072, 99] on div "[DATE]" at bounding box center [1099, 102] width 124 height 9
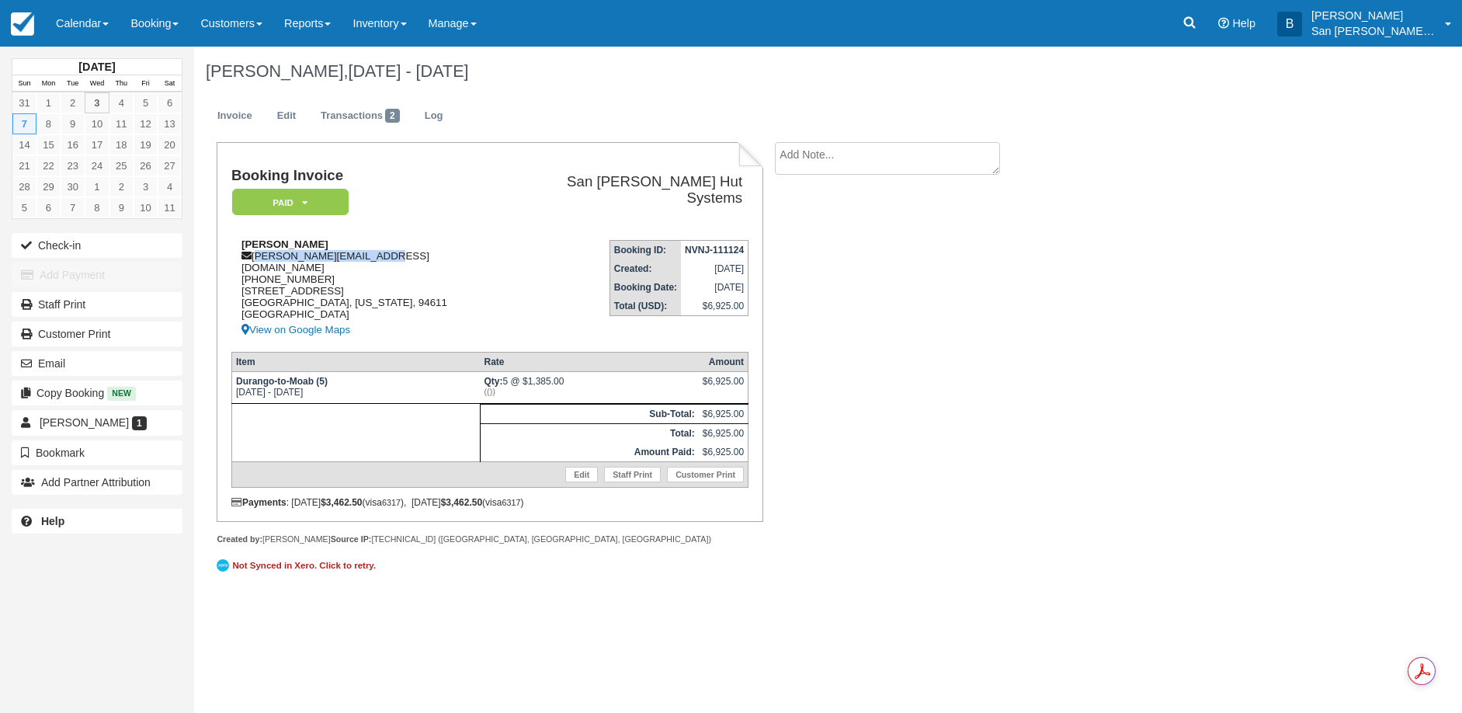
drag, startPoint x: 256, startPoint y: 251, endPoint x: 352, endPoint y: 256, distance: 95.7
click at [393, 252] on div "Luther Kopf luther_kopf@hotmail.com 1 (650) 814-1079 32 Chatsworth Ct Oakland, …" at bounding box center [368, 288] width 274 height 101
copy div "luther_kopf@hotmail.com"
click at [1196, 26] on icon at bounding box center [1190, 23] width 12 height 12
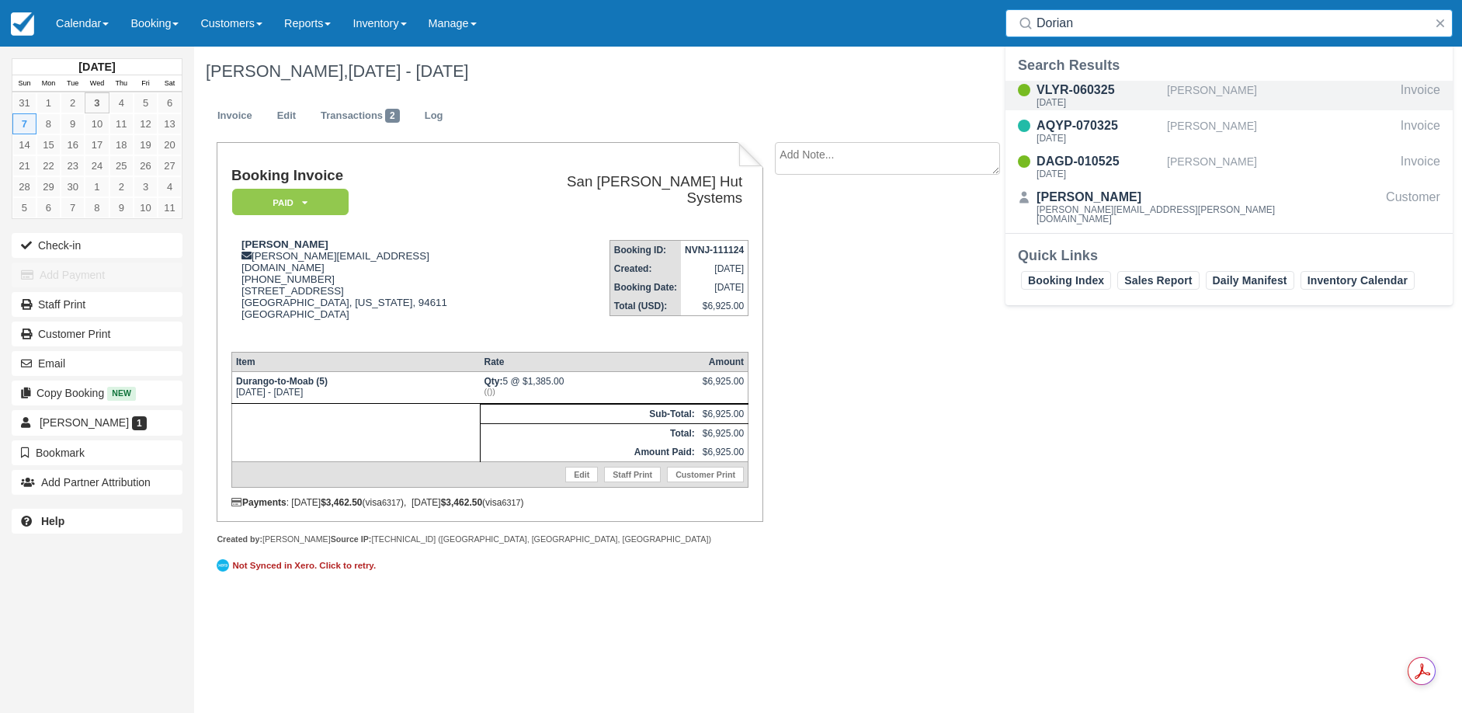
type input "Dorian"
click at [1088, 95] on div "VLYR-060325" at bounding box center [1099, 90] width 124 height 19
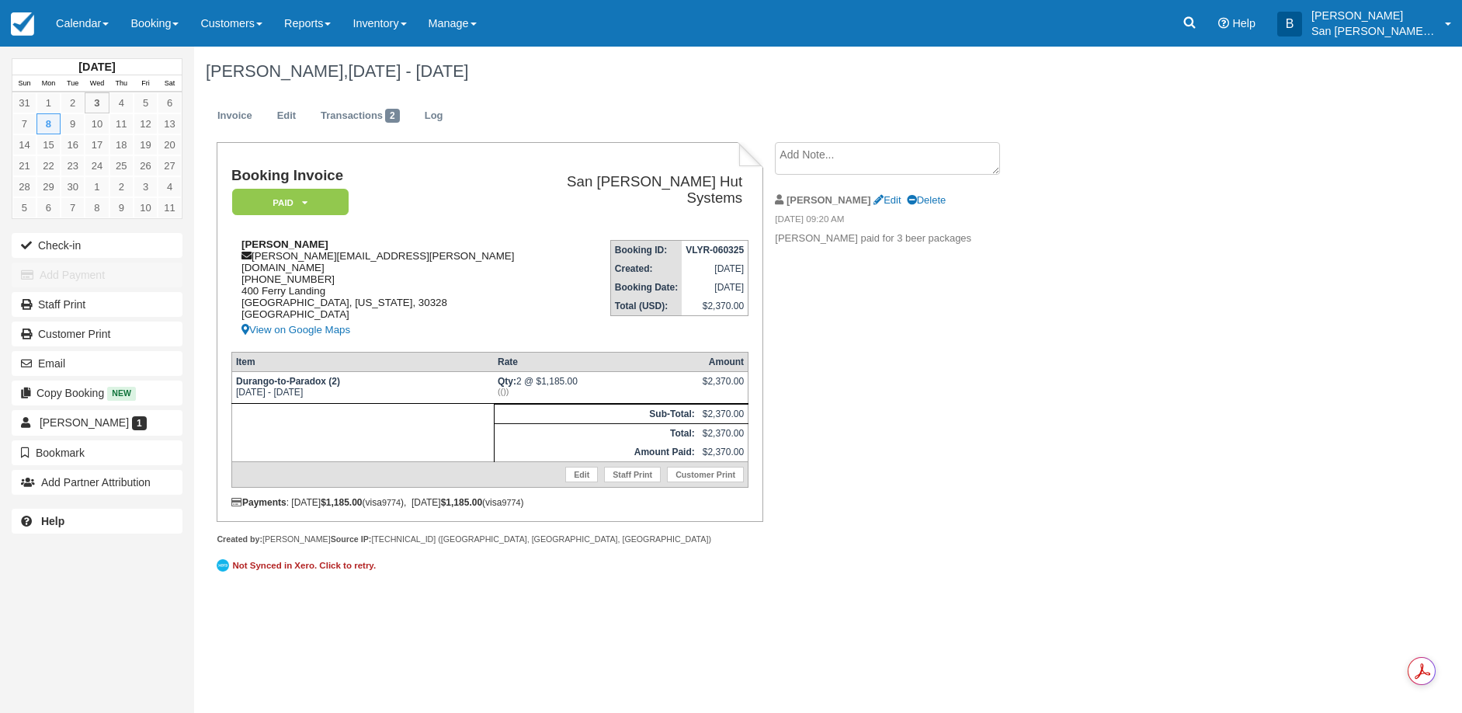
click at [252, 253] on div "[PERSON_NAME] Dorian [EMAIL_ADDRESS][PERSON_NAME][DOMAIN_NAME] [PHONE_NUMBER] […" at bounding box center [381, 288] width 300 height 101
drag, startPoint x: 256, startPoint y: 253, endPoint x: 398, endPoint y: 253, distance: 141.3
click at [398, 253] on div "[PERSON_NAME] Dorian [EMAIL_ADDRESS][PERSON_NAME][DOMAIN_NAME] [PHONE_NUMBER] […" at bounding box center [381, 288] width 300 height 101
copy div "[PERSON_NAME][EMAIL_ADDRESS][PERSON_NAME][DOMAIN_NAME]"
click at [1195, 22] on icon at bounding box center [1190, 23] width 12 height 12
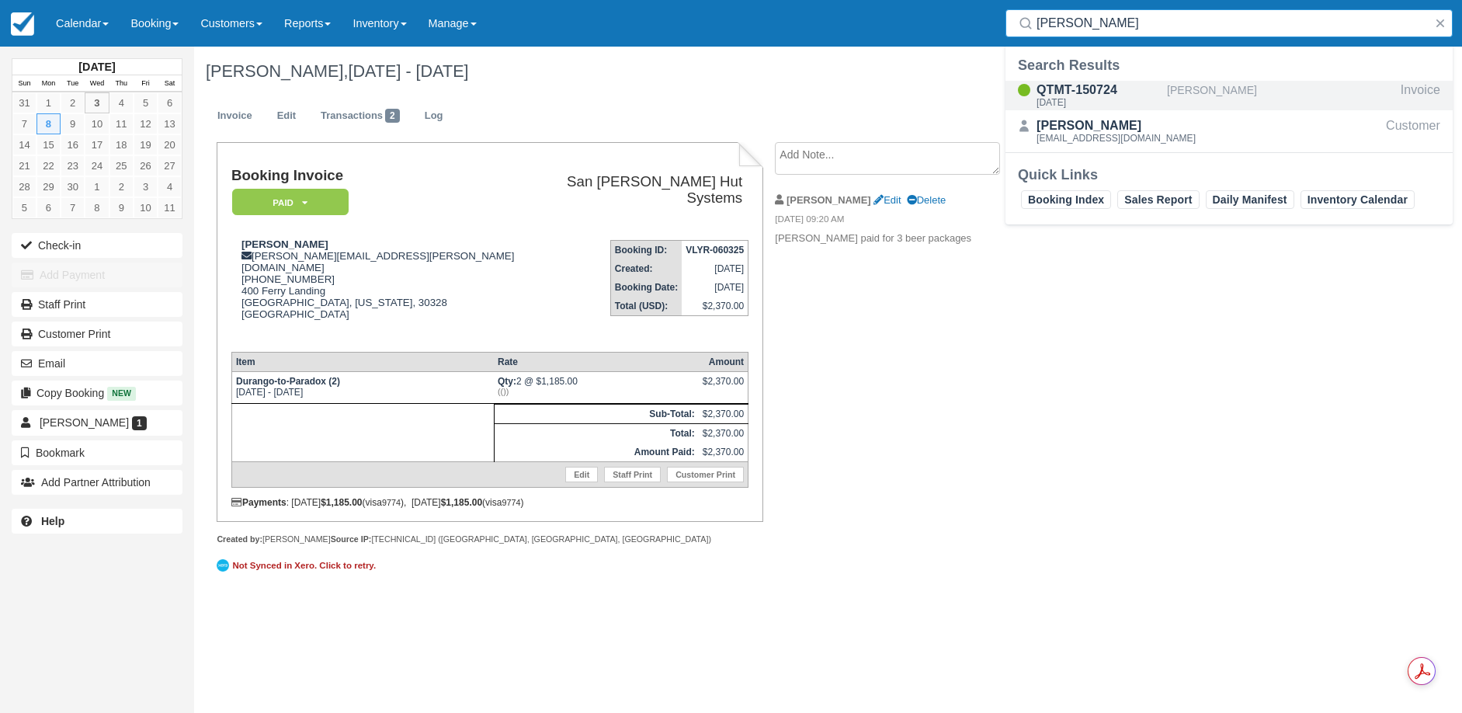
type input "Sievert"
click at [1096, 92] on div "QTMT-150724" at bounding box center [1099, 90] width 124 height 19
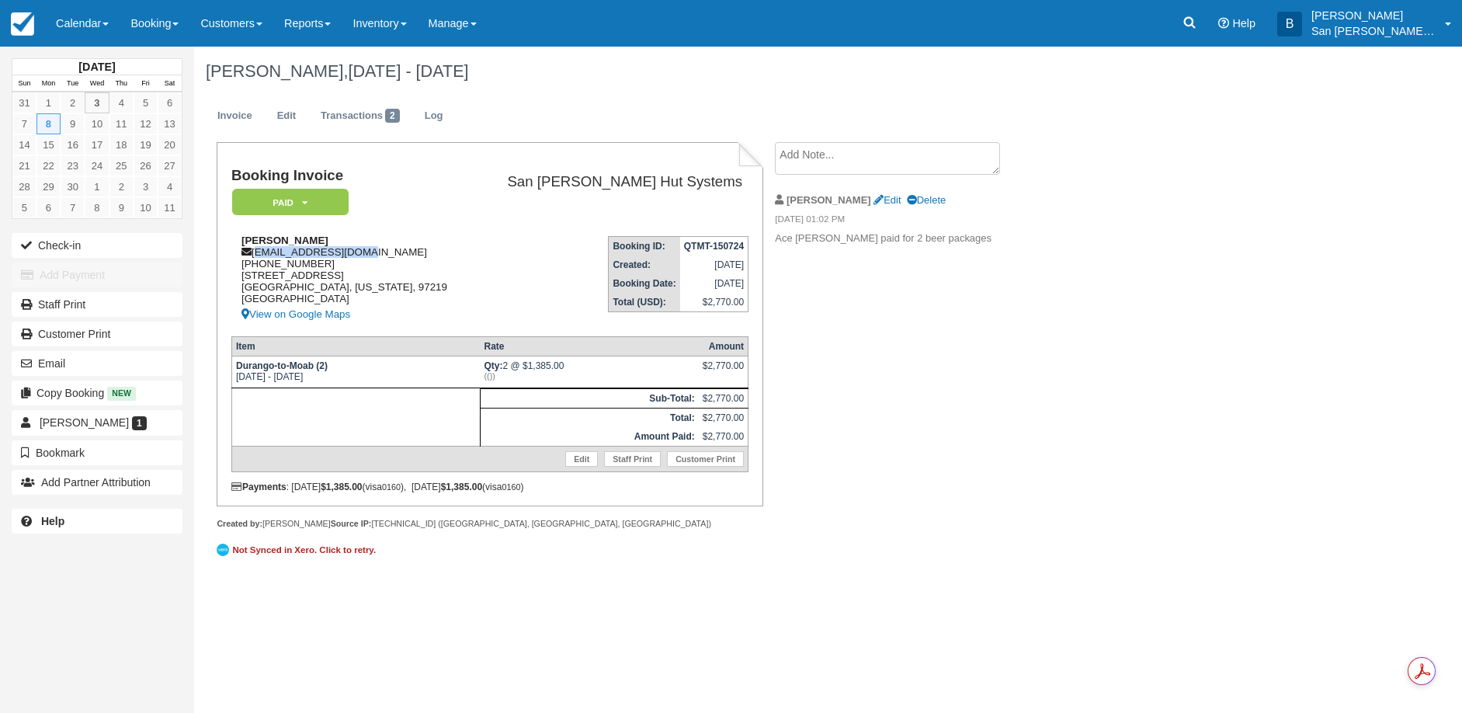
drag, startPoint x: 257, startPoint y: 252, endPoint x: 361, endPoint y: 255, distance: 104.1
click at [361, 255] on div "[PERSON_NAME] [EMAIL_ADDRESS][DOMAIN_NAME] [PHONE_NUMBER] [STREET_ADDRESS][US_S…" at bounding box center [351, 278] width 241 height 89
copy div "aceswater@yahoo.com"
click at [1196, 26] on icon at bounding box center [1190, 23] width 12 height 12
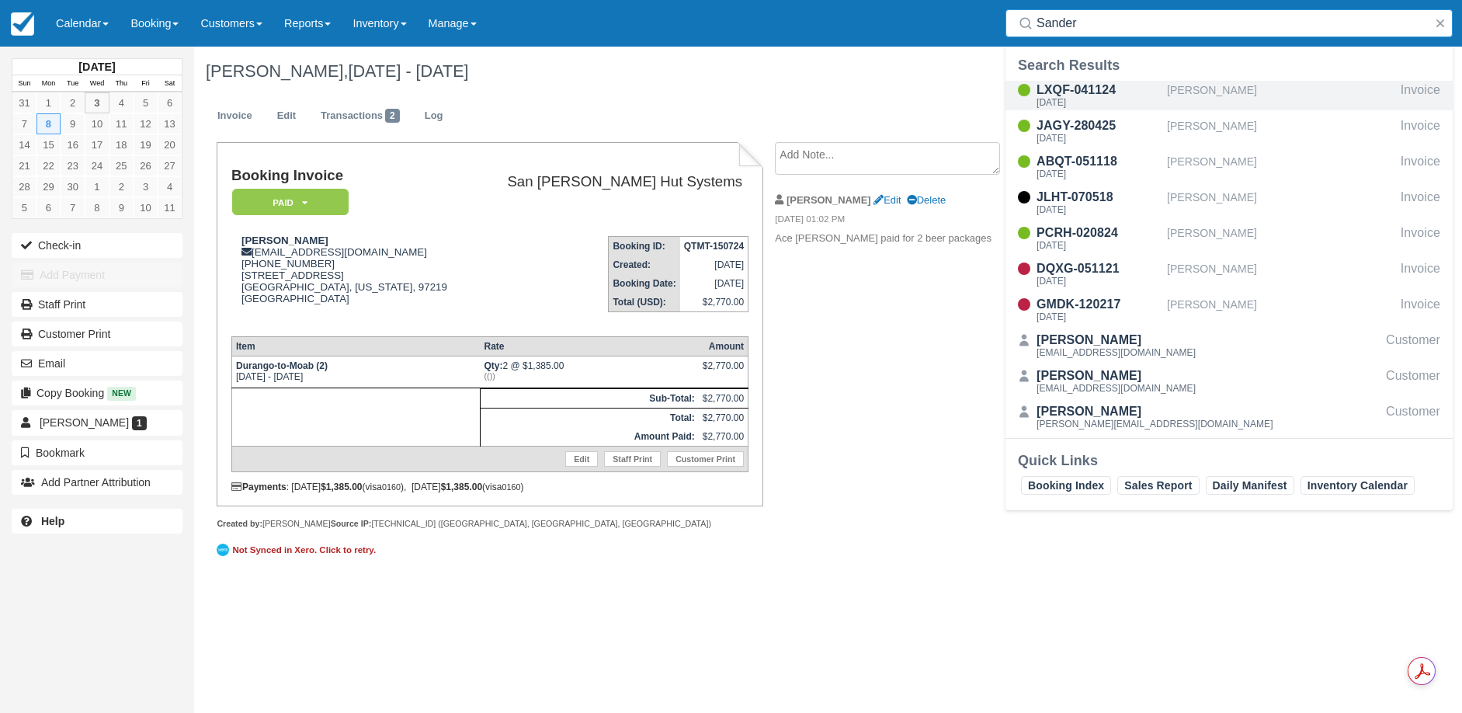
type input "Sander"
click at [1085, 85] on div "LXQF-041124" at bounding box center [1099, 90] width 124 height 19
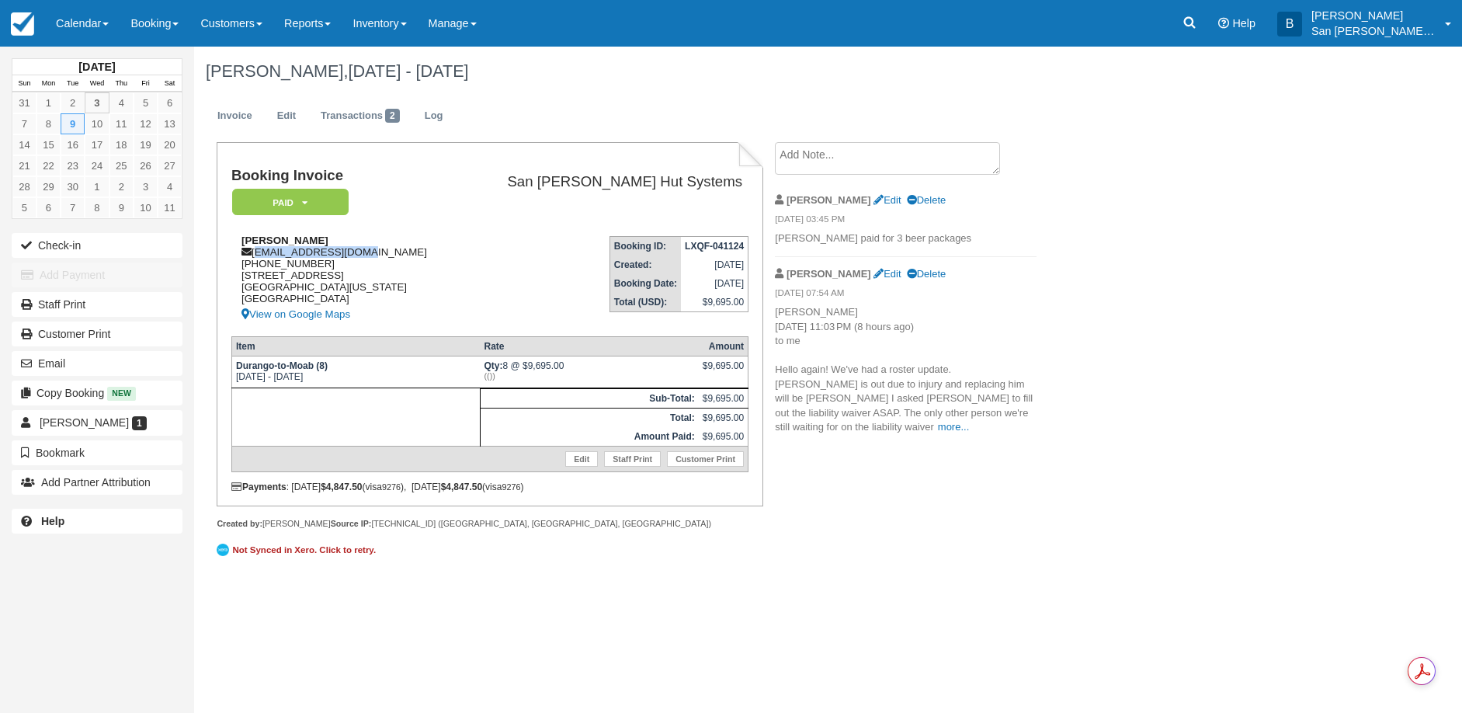
drag, startPoint x: 255, startPoint y: 252, endPoint x: 373, endPoint y: 251, distance: 118.0
click at [373, 251] on div "Robb Sander robbjobrn@gmail.com 1 (206) 551-0066 1028 S Snoqualmie St Seattle, …" at bounding box center [345, 278] width 228 height 89
copy div "robbjobrn@gmail.com"
click at [1203, 38] on link at bounding box center [1190, 23] width 36 height 47
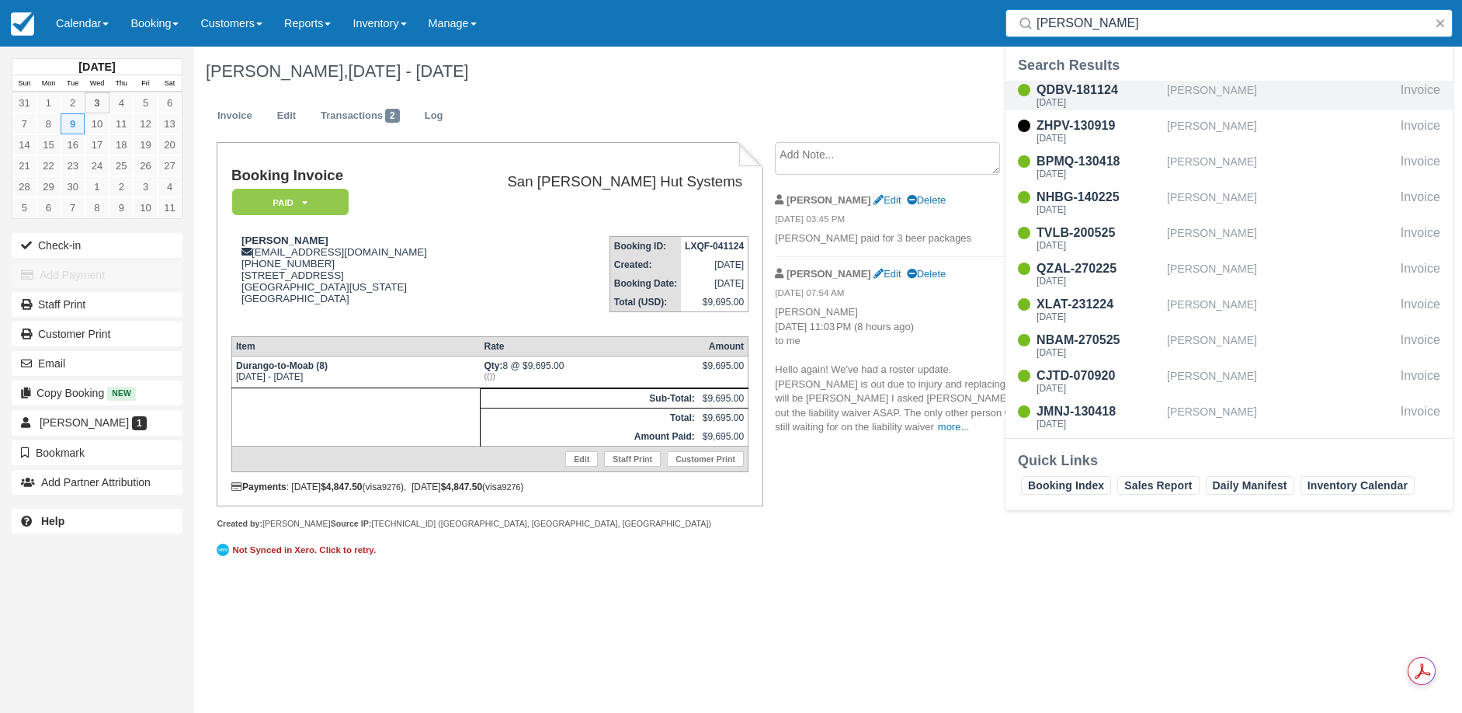
type input "stearns"
click at [1078, 100] on div "[DATE]" at bounding box center [1099, 102] width 124 height 9
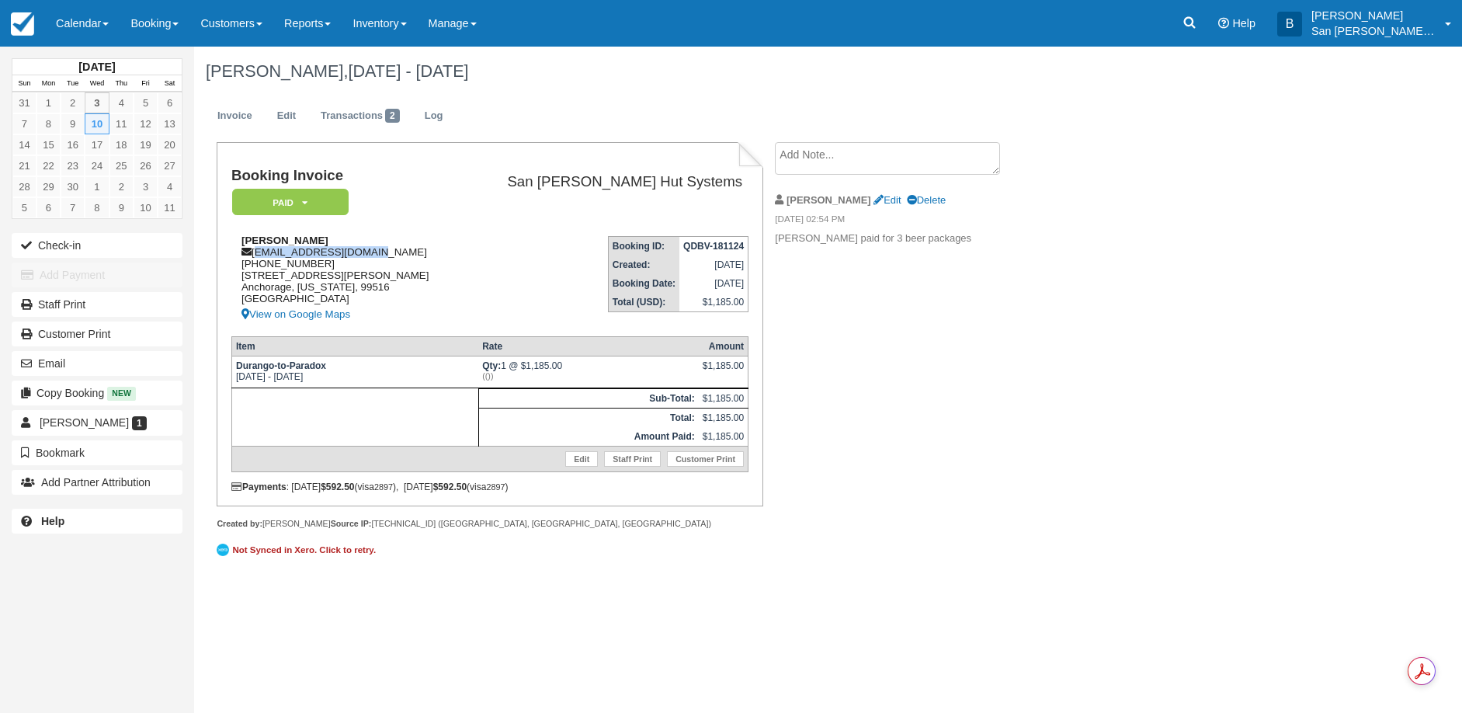
drag, startPoint x: 256, startPoint y: 253, endPoint x: 371, endPoint y: 257, distance: 115.0
click at [384, 257] on div "Katelyn Stearns kjstearns87@gmail.com 1 (253) 682-9177 11200 Elmore Rd Anchorag…" at bounding box center [346, 278] width 230 height 89
copy div "kjstearns87@gmail.com"
click at [1207, 19] on link at bounding box center [1190, 23] width 36 height 47
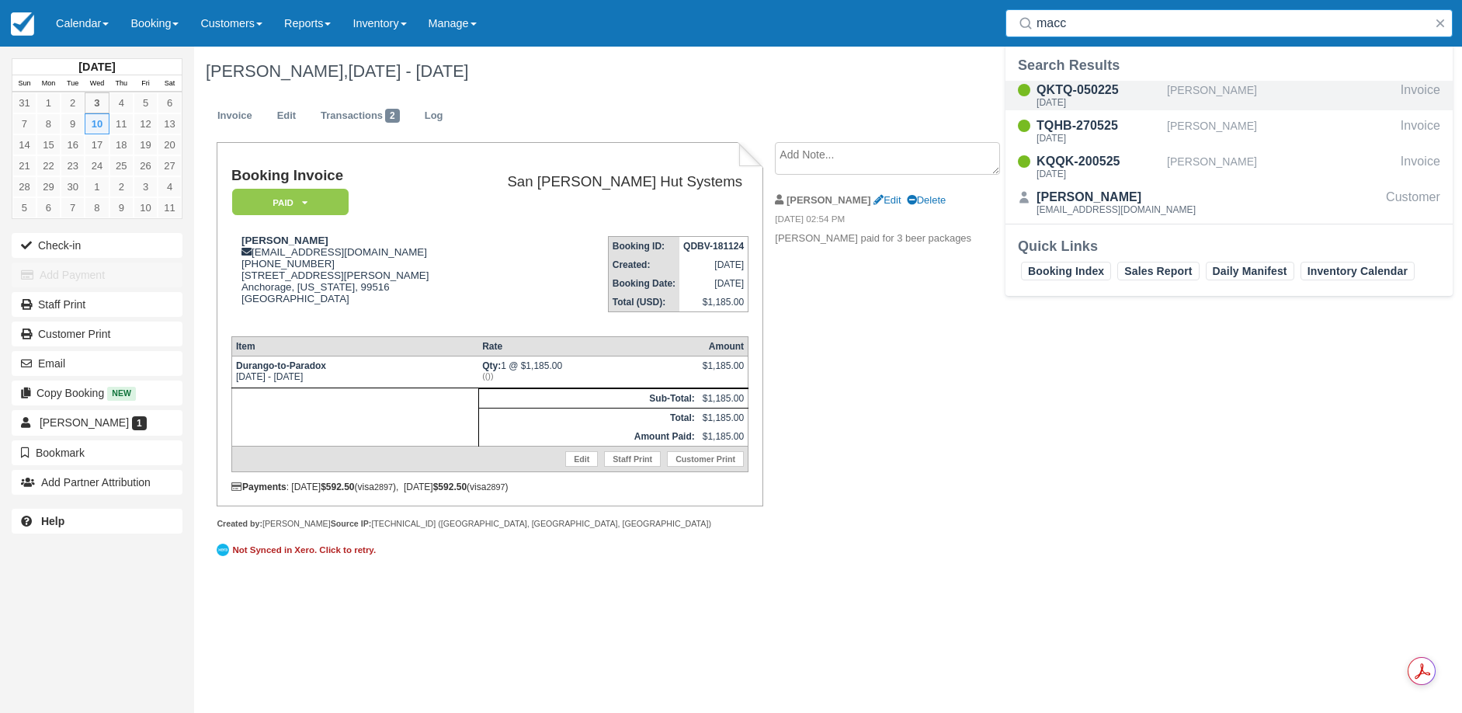
type input "macc"
click at [1091, 91] on div "QKTQ-050225" at bounding box center [1099, 90] width 124 height 19
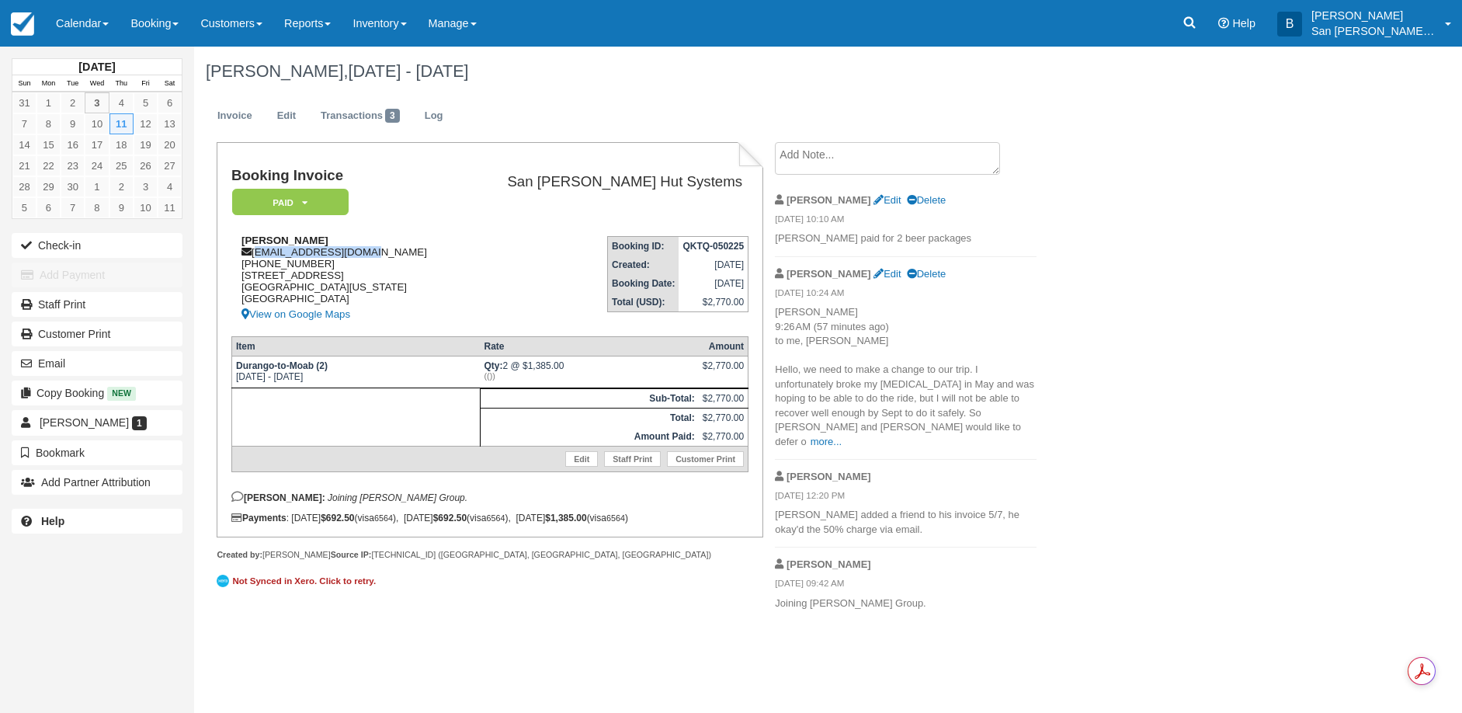
drag, startPoint x: 254, startPoint y: 250, endPoint x: 387, endPoint y: 248, distance: 132.8
click at [387, 248] on div "[PERSON_NAME] [EMAIL_ADDRESS][DOMAIN_NAME] [PHONE_NUMBER] [STREET_ADDRESS][US_S…" at bounding box center [345, 278] width 228 height 89
copy div "[EMAIL_ADDRESS][DOMAIN_NAME]"
click at [1207, 22] on link at bounding box center [1190, 23] width 36 height 47
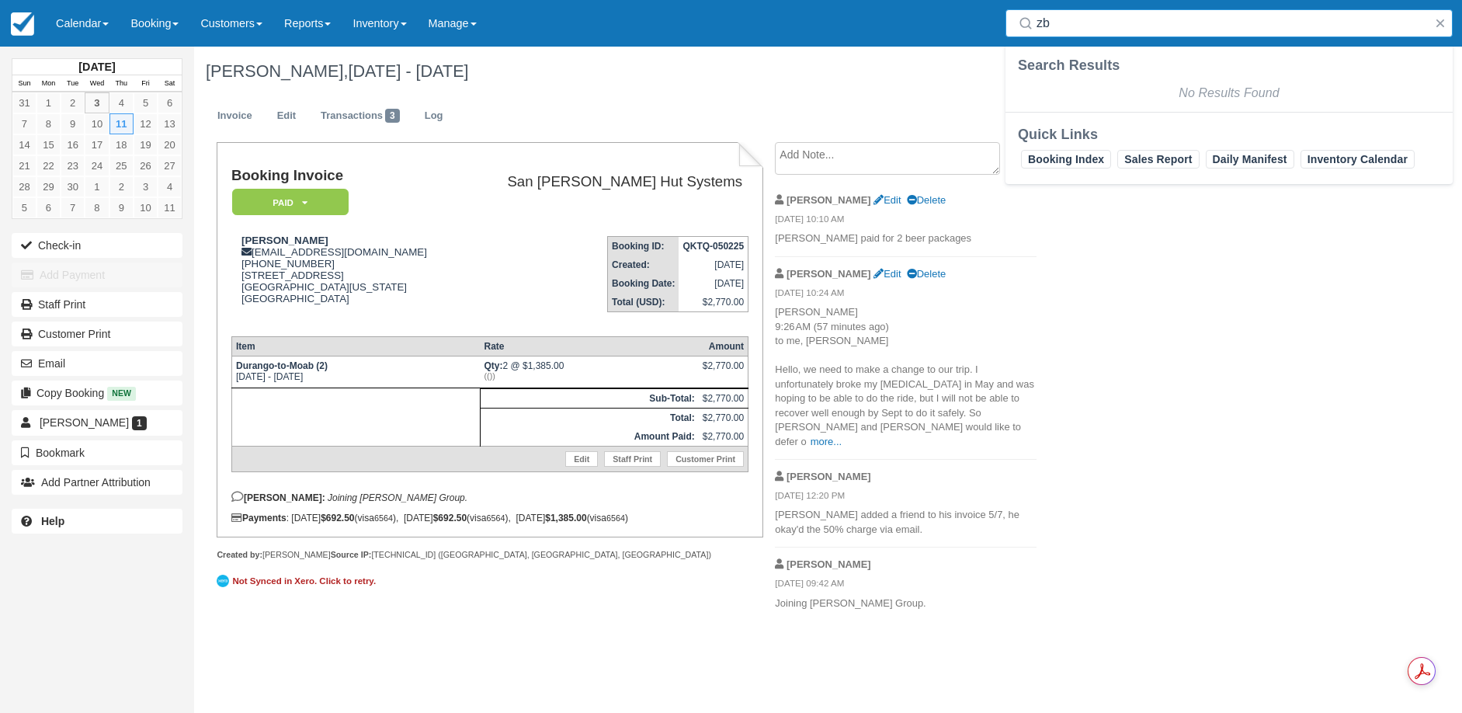
type input "z"
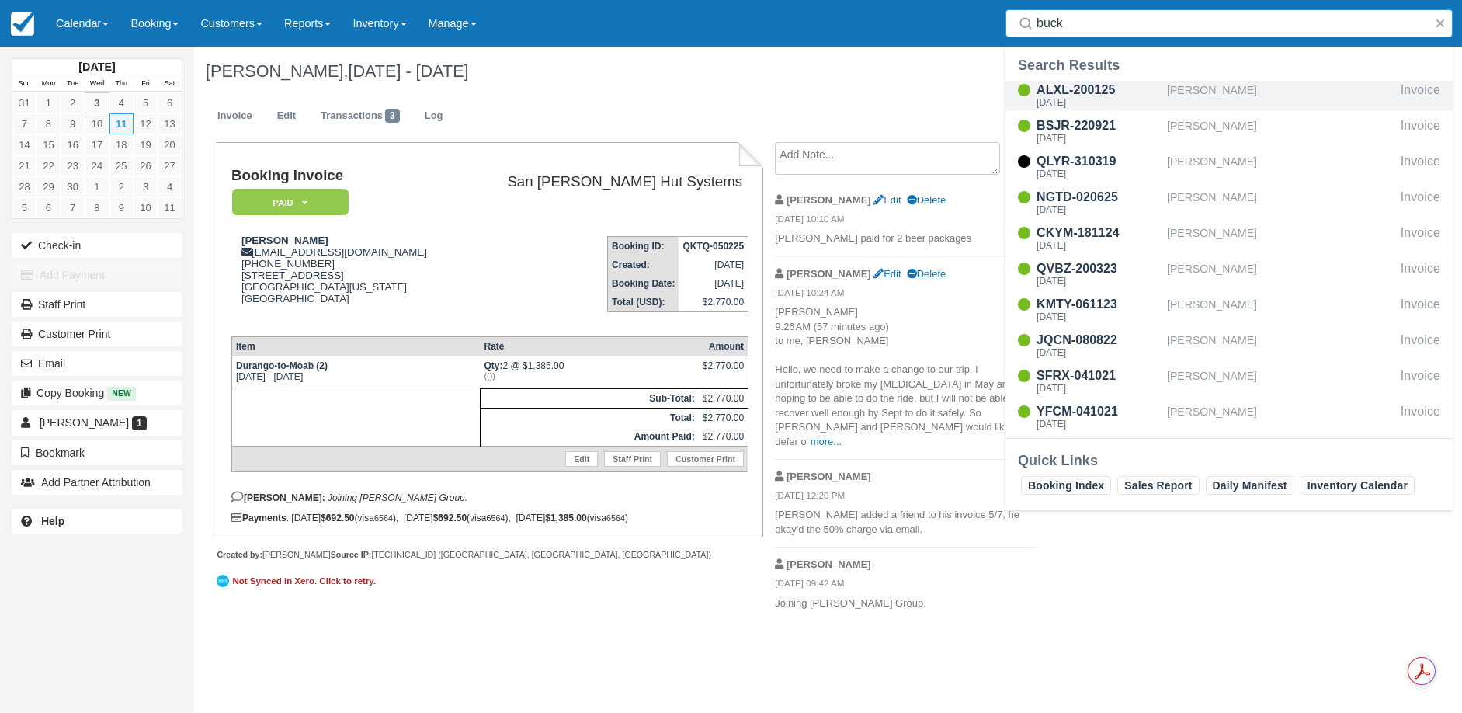
type input "buck"
click at [1089, 96] on div "ALXL-200125" at bounding box center [1099, 90] width 124 height 19
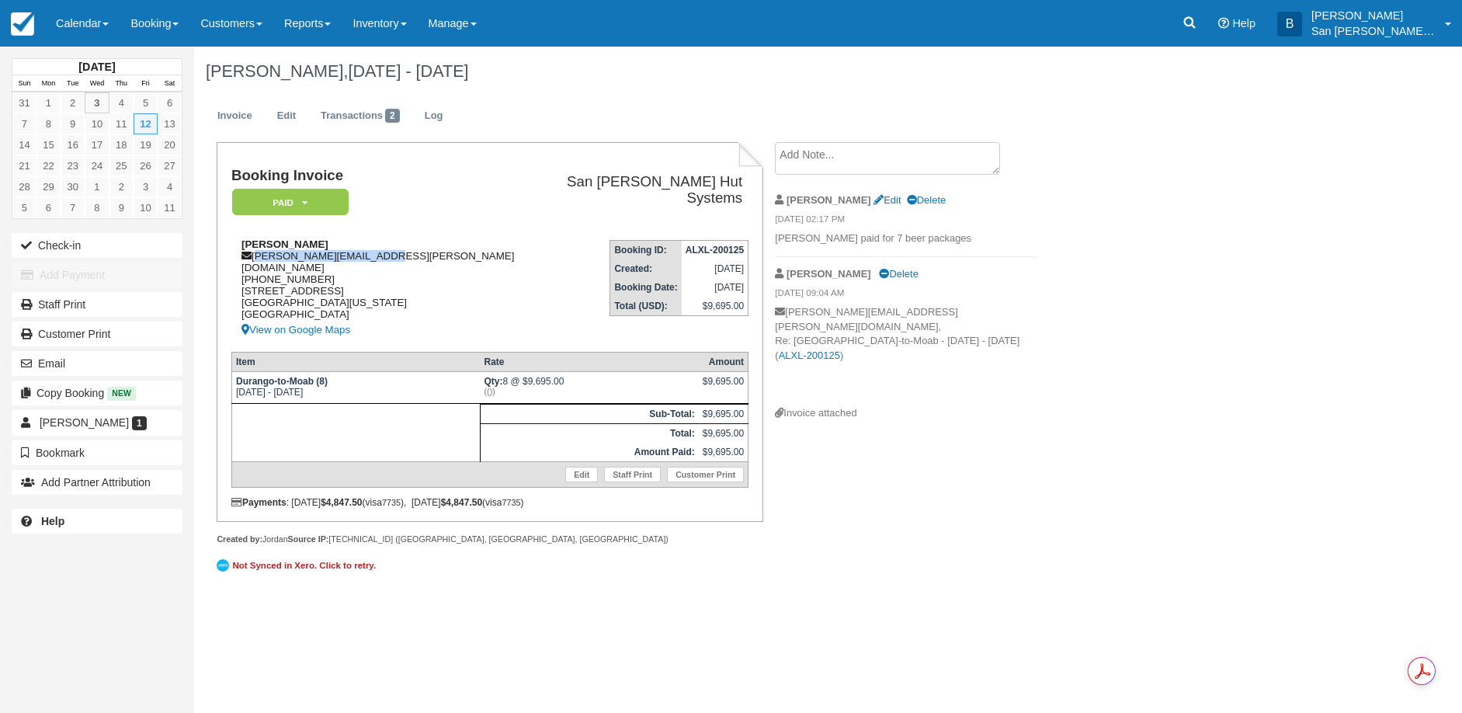
drag, startPoint x: 255, startPoint y: 253, endPoint x: 370, endPoint y: 252, distance: 114.9
click at [411, 253] on div "[PERSON_NAME] [PERSON_NAME][EMAIL_ADDRESS][PERSON_NAME][DOMAIN_NAME] [PHONE_NUM…" at bounding box center [381, 288] width 300 height 101
copy div "[PERSON_NAME][EMAIL_ADDRESS][PERSON_NAME][DOMAIN_NAME]"
click at [1186, 19] on link at bounding box center [1190, 23] width 36 height 47
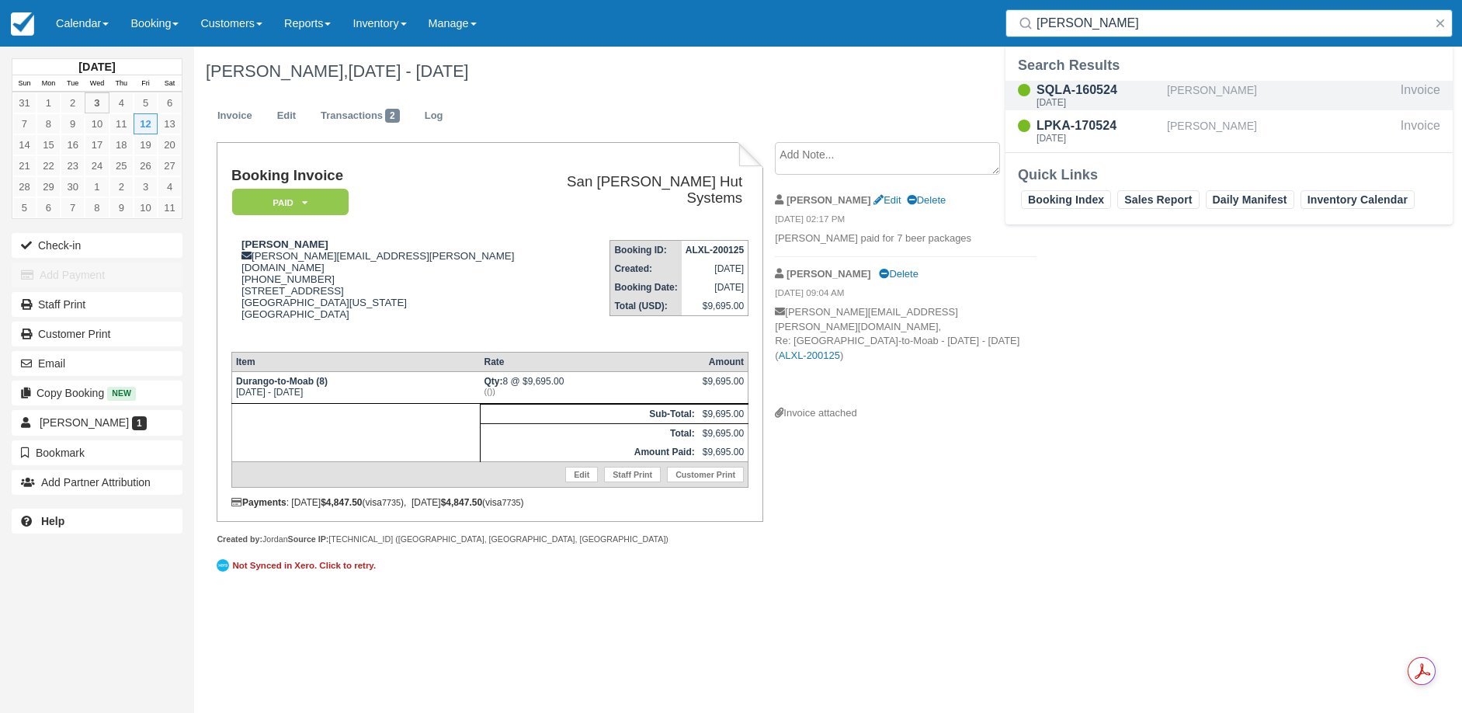
type input "matz"
click at [1054, 96] on div "SQLA-160524" at bounding box center [1099, 90] width 124 height 19
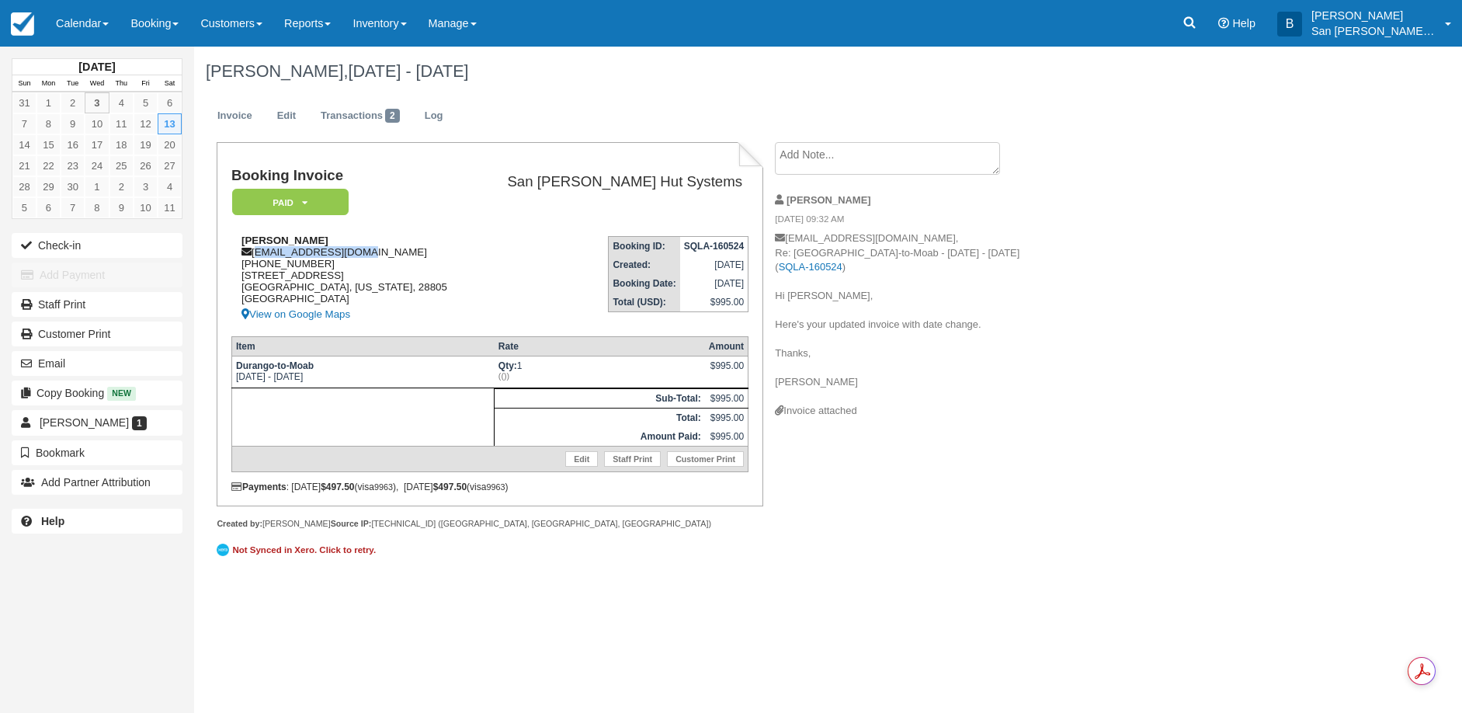
drag, startPoint x: 255, startPoint y: 255, endPoint x: 381, endPoint y: 255, distance: 126.6
click at [381, 255] on div "David Matz davem3657@gmail.com 1 (828) 215-5740 347 Kenilworth Rd Asheville, No…" at bounding box center [351, 278] width 241 height 89
copy div "davem3657@gmail.com"
click at [1196, 19] on icon at bounding box center [1190, 23] width 12 height 12
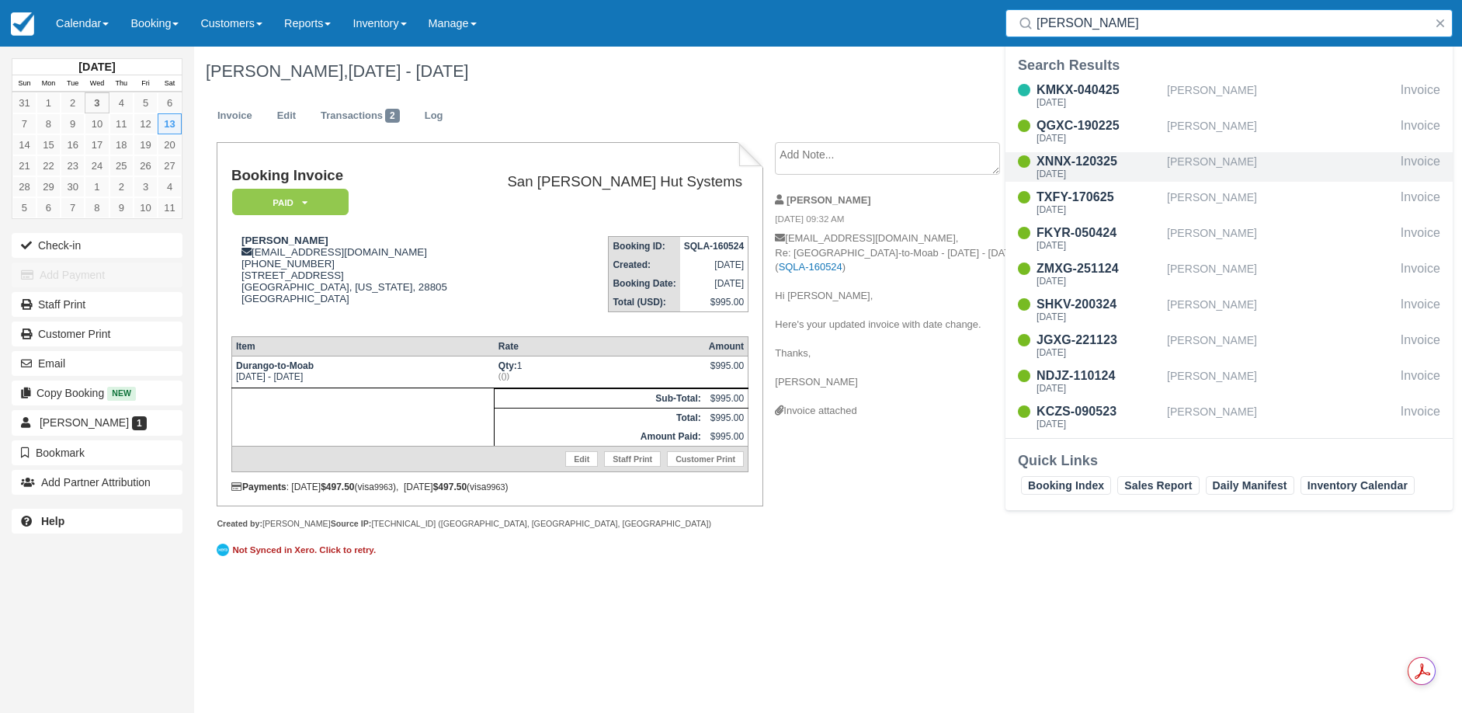
type input "ross"
click at [1077, 170] on div "Sat Sep 13 2025" at bounding box center [1099, 173] width 124 height 9
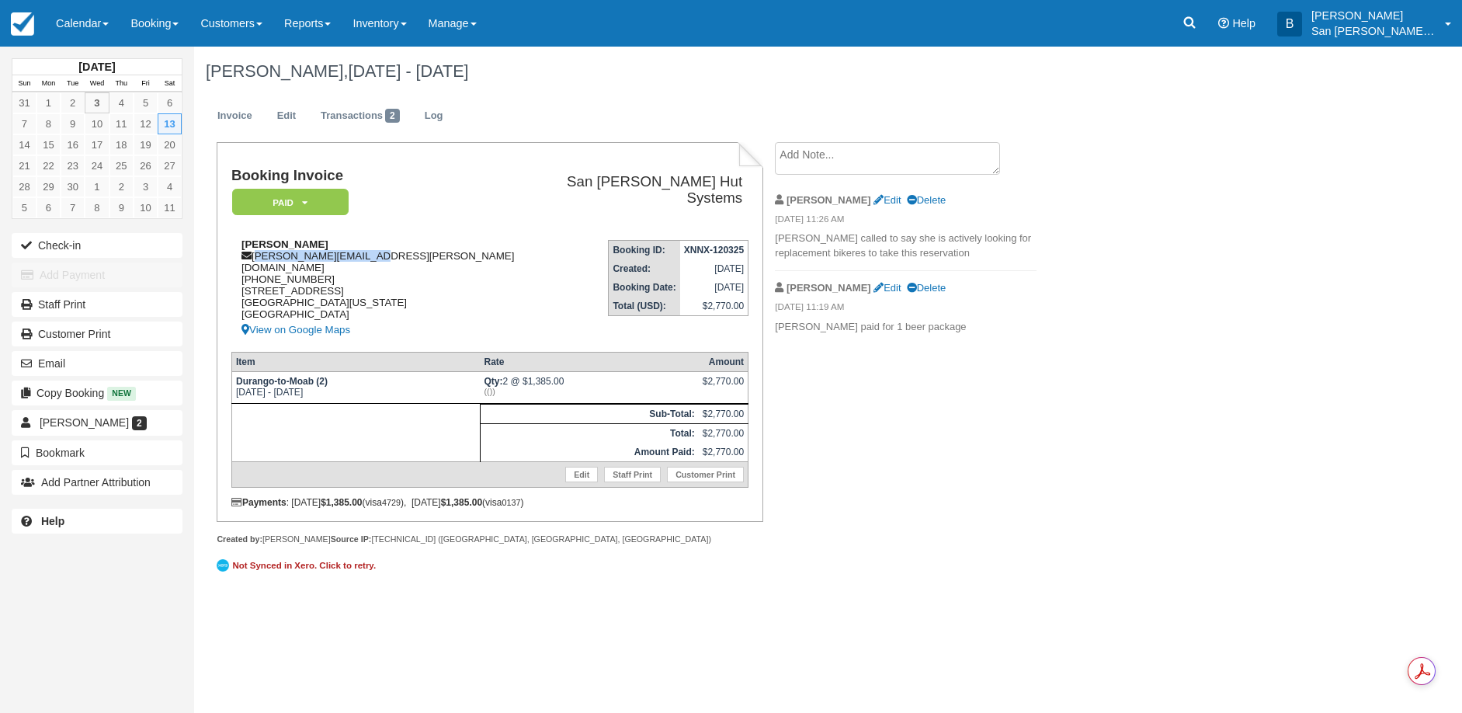
drag, startPoint x: 256, startPoint y: 255, endPoint x: 360, endPoint y: 250, distance: 104.2
click at [373, 250] on div "Kearse Ross kearse.ross@gmail.com 1 (478) 397-7412 1490 Peach Ave Erie, Colorad…" at bounding box center [381, 288] width 300 height 101
copy div "kearse.ross@gmail.com"
click at [1207, 30] on link at bounding box center [1190, 23] width 36 height 47
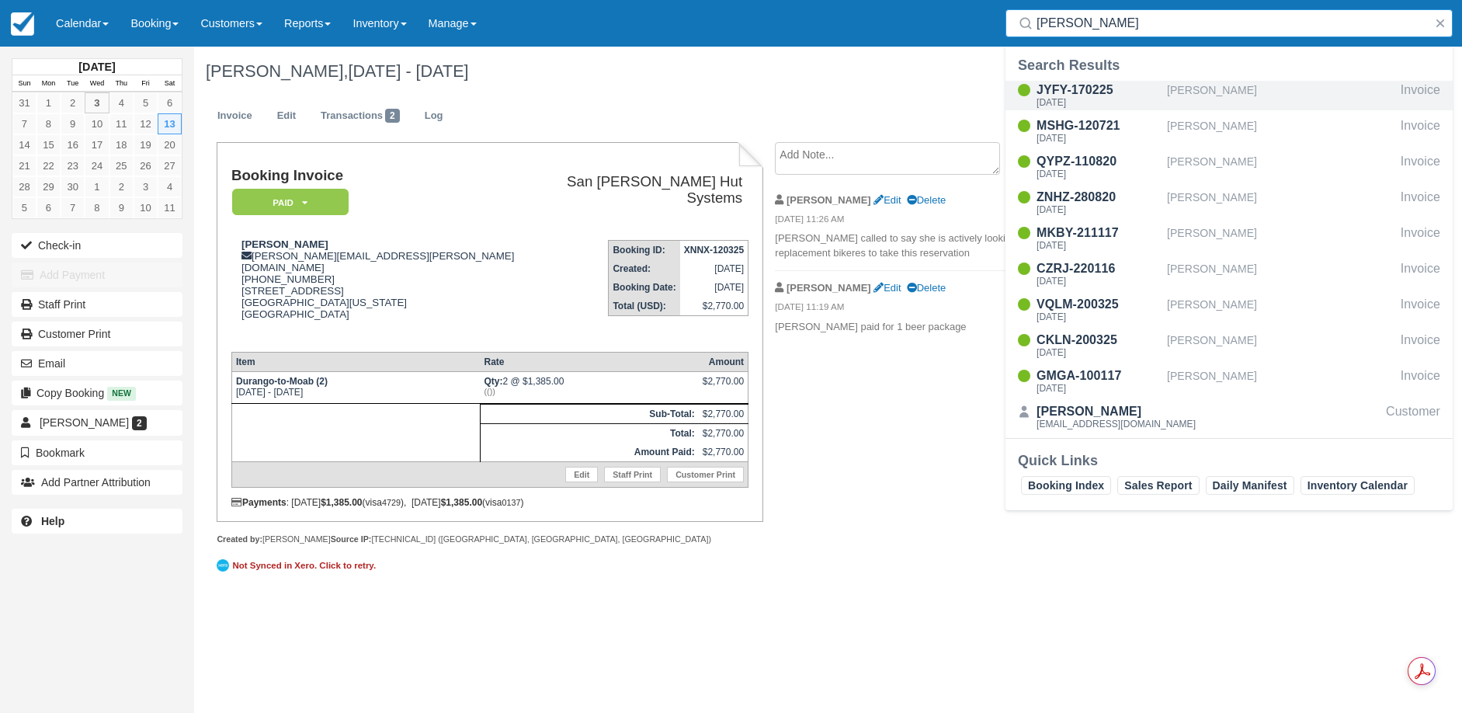
type input "knapp"
click at [1075, 99] on div "Sat Sep 13 2025" at bounding box center [1099, 102] width 124 height 9
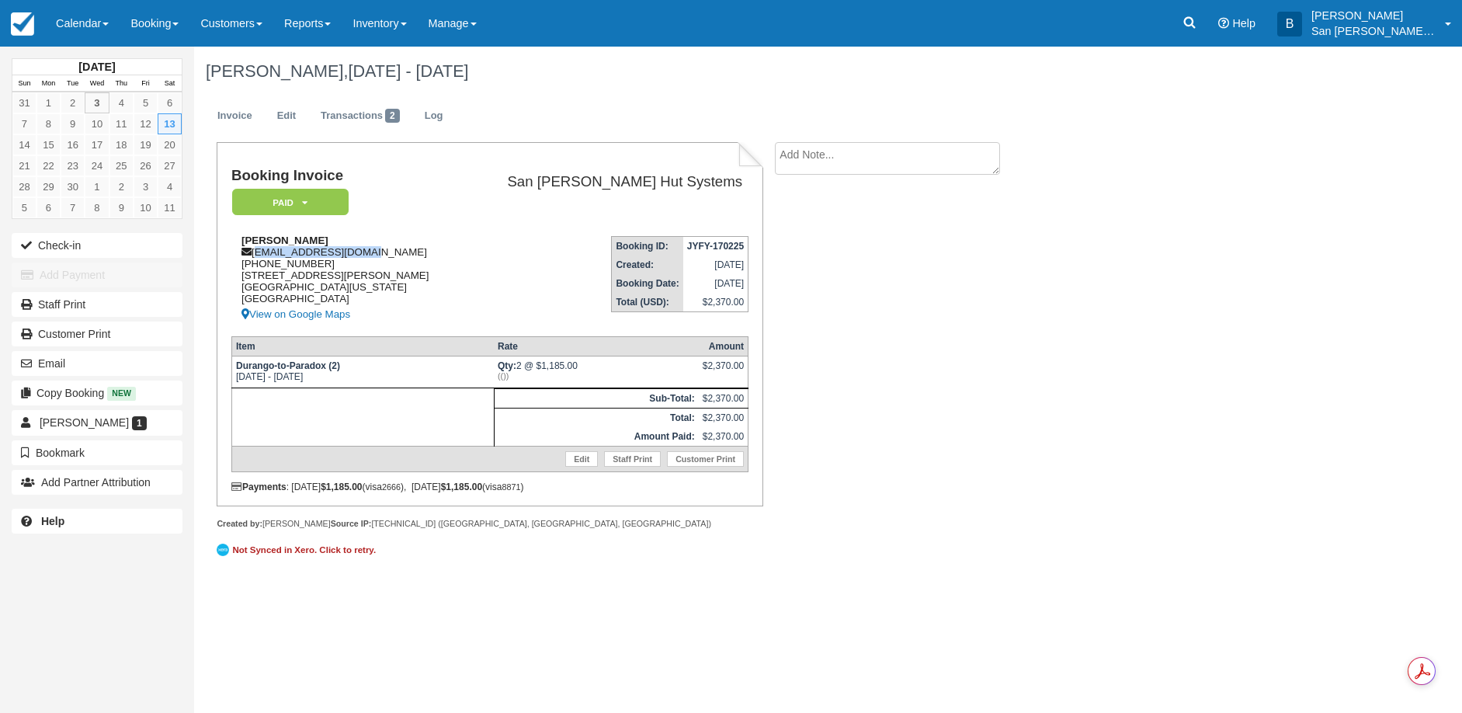
drag, startPoint x: 255, startPoint y: 256, endPoint x: 389, endPoint y: 255, distance: 134.3
click at [389, 255] on div "[PERSON_NAME] [EMAIL_ADDRESS][DOMAIN_NAME] [PHONE_NUMBER] [STREET_ADDRESS][PERS…" at bounding box center [346, 278] width 230 height 89
copy div "[EMAIL_ADDRESS][DOMAIN_NAME]"
